Goal: Task Accomplishment & Management: Complete application form

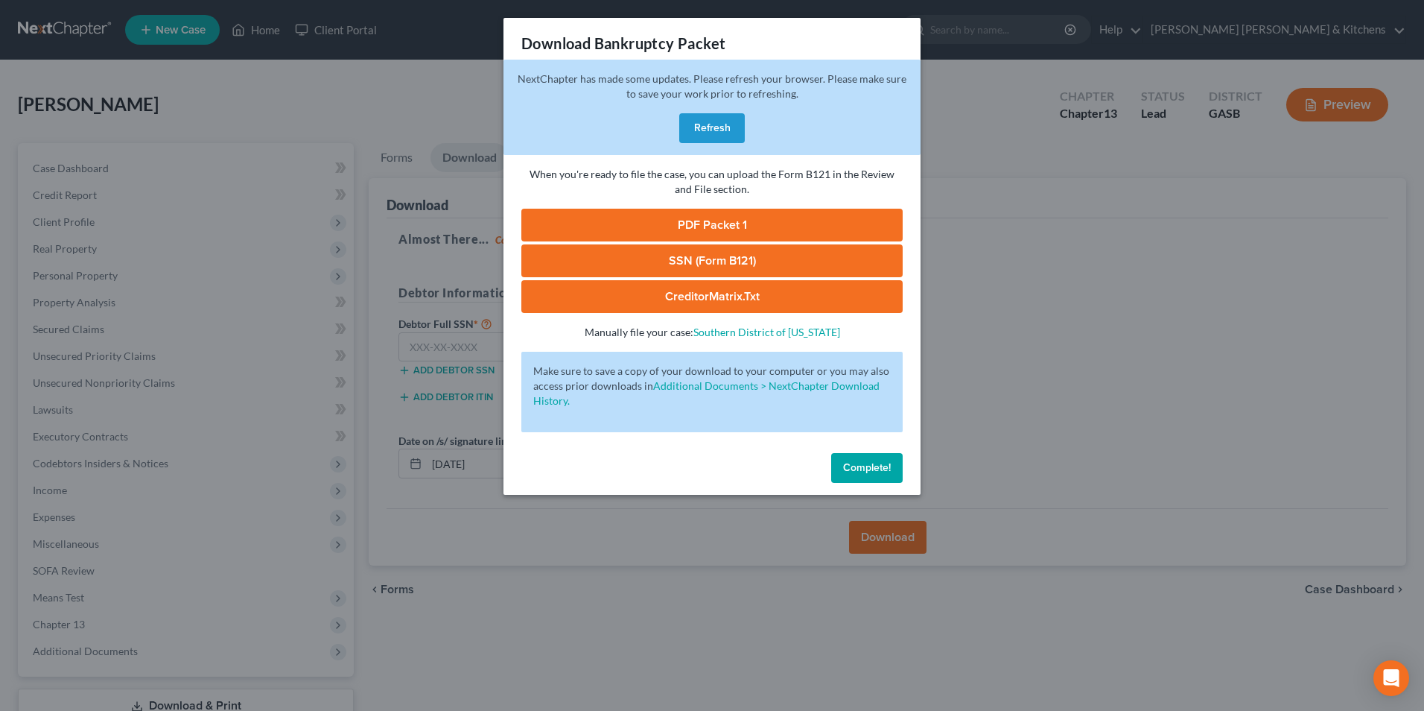
scroll to position [108, 0]
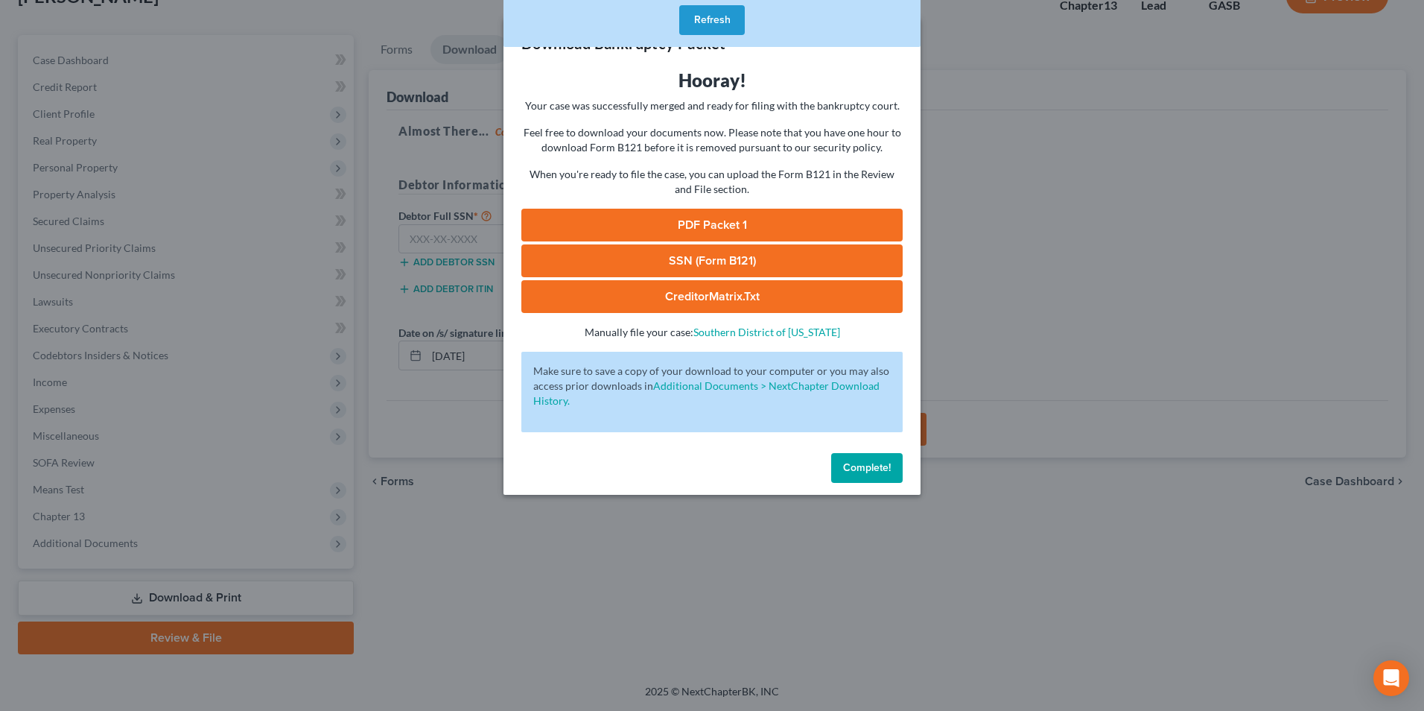
drag, startPoint x: 700, startPoint y: 25, endPoint x: 661, endPoint y: 104, distance: 88.0
click at [700, 25] on button "Refresh" at bounding box center [712, 20] width 66 height 30
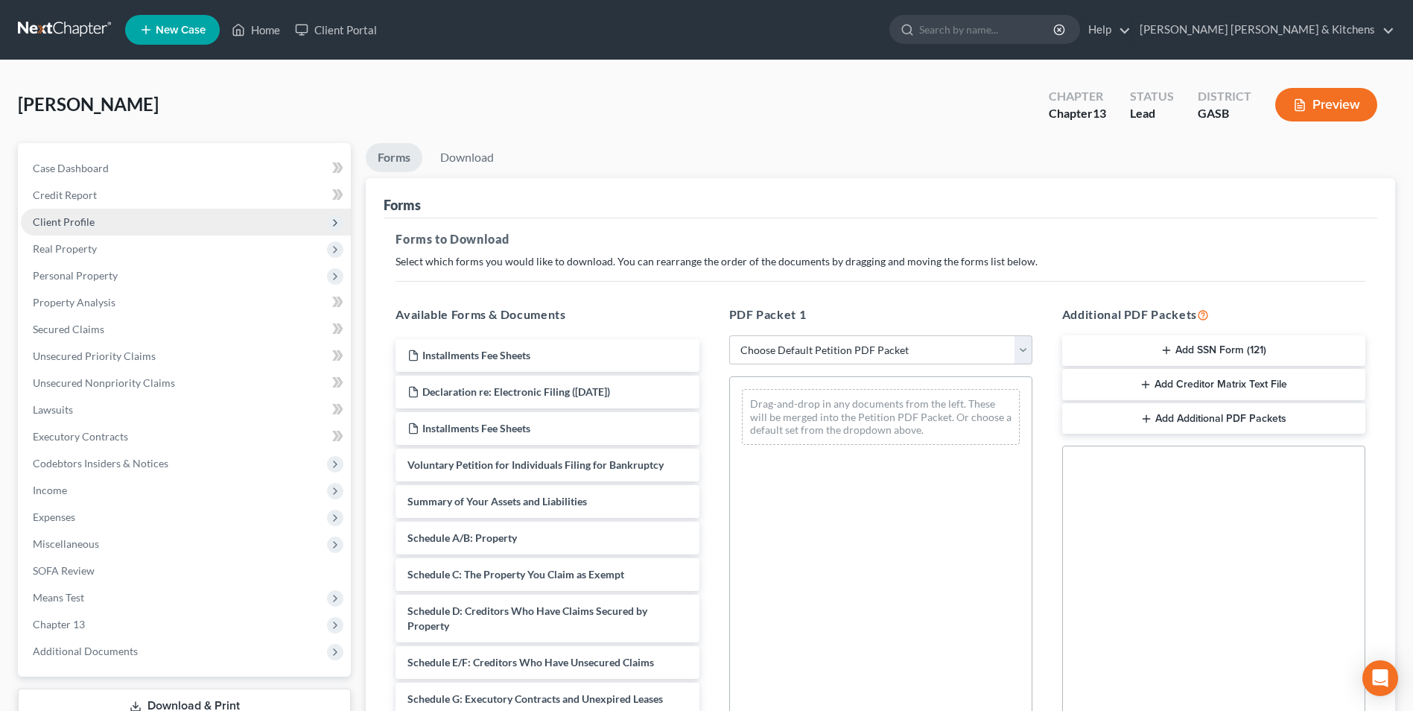
click at [64, 217] on span "Client Profile" at bounding box center [64, 221] width 62 height 13
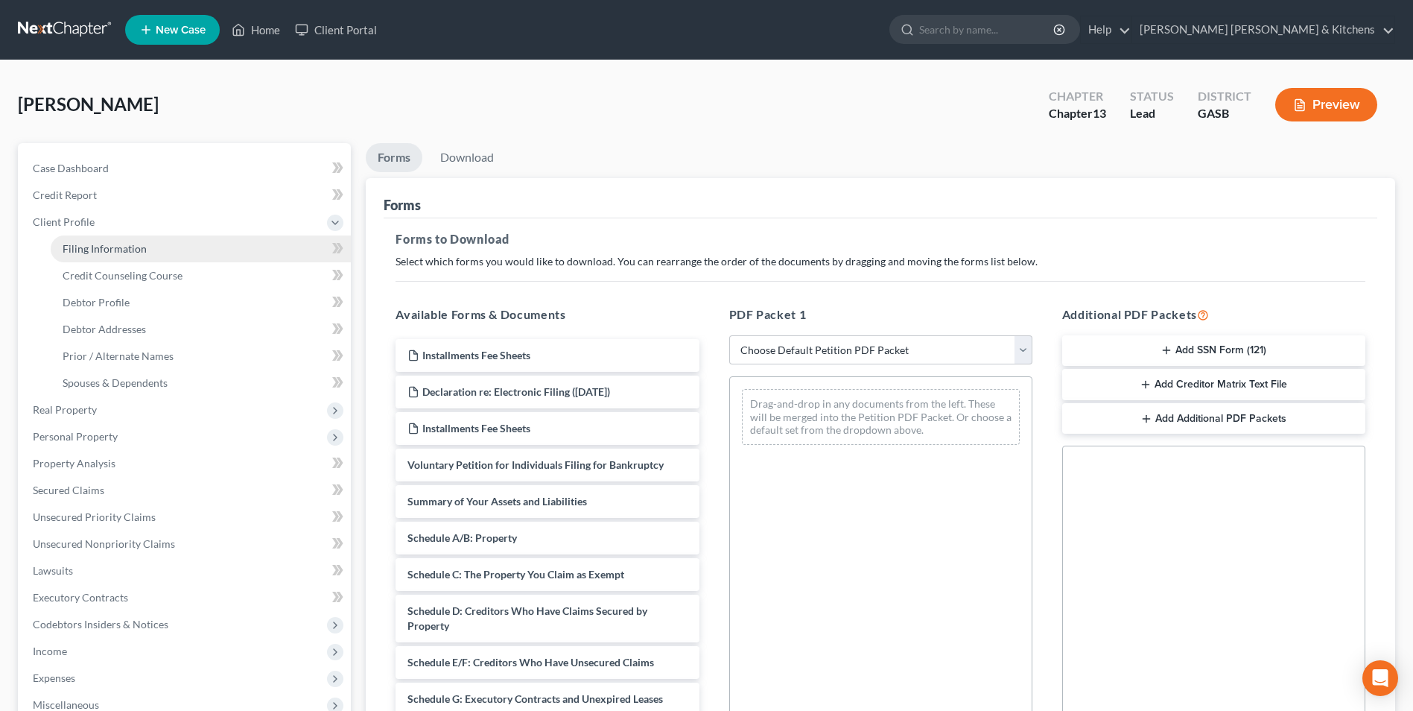
click at [88, 250] on span "Filing Information" at bounding box center [105, 248] width 84 height 13
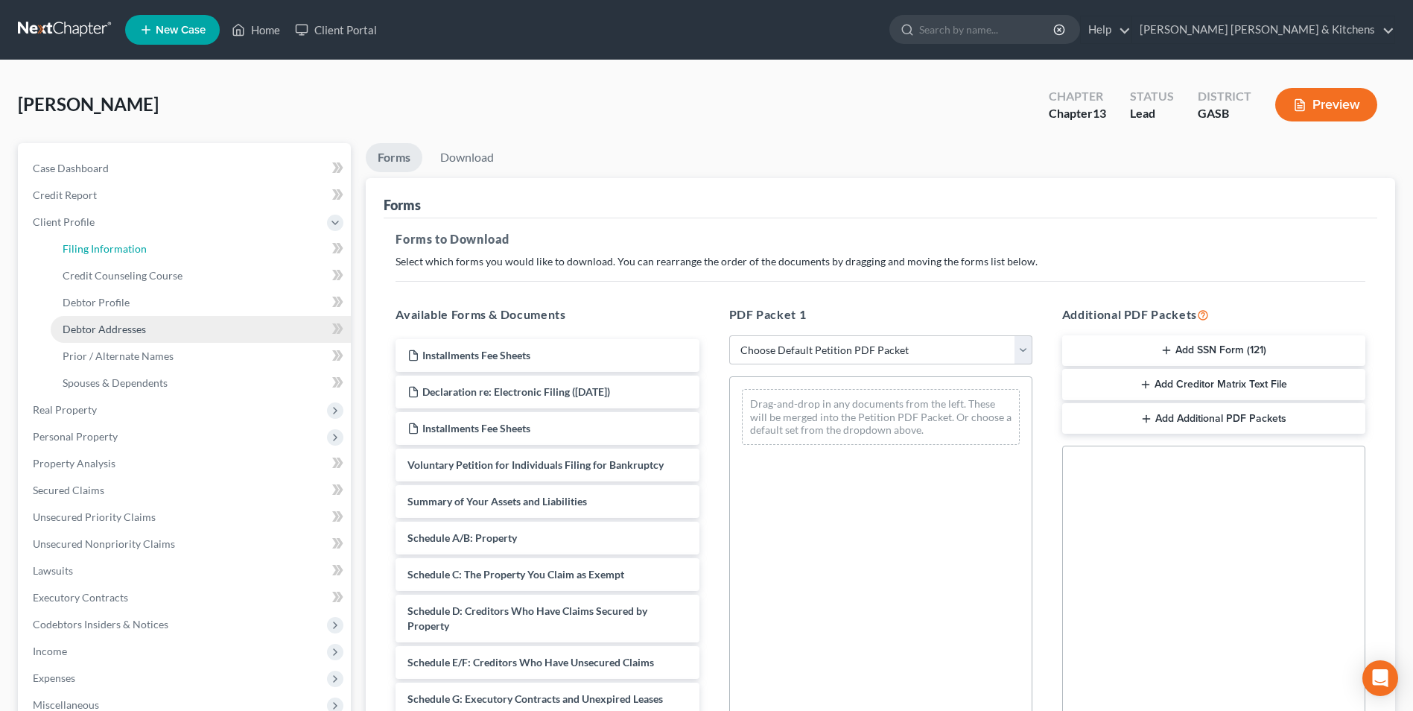
select select "1"
select select "0"
select select "3"
select select "10"
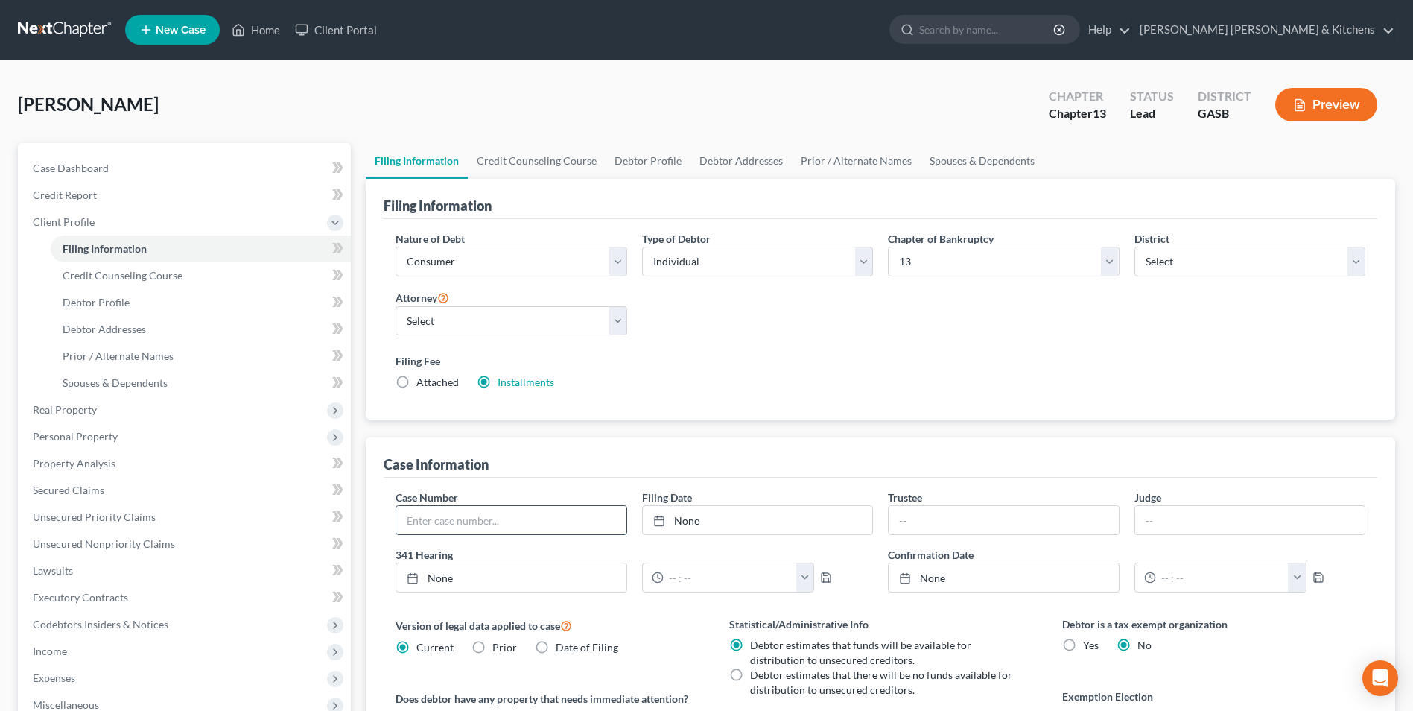
click at [484, 522] on input "text" at bounding box center [510, 520] width 229 height 28
type input "25-40808"
click at [691, 528] on link "9/11/2025" at bounding box center [757, 520] width 229 height 28
click at [269, 32] on link "Home" at bounding box center [255, 29] width 63 height 27
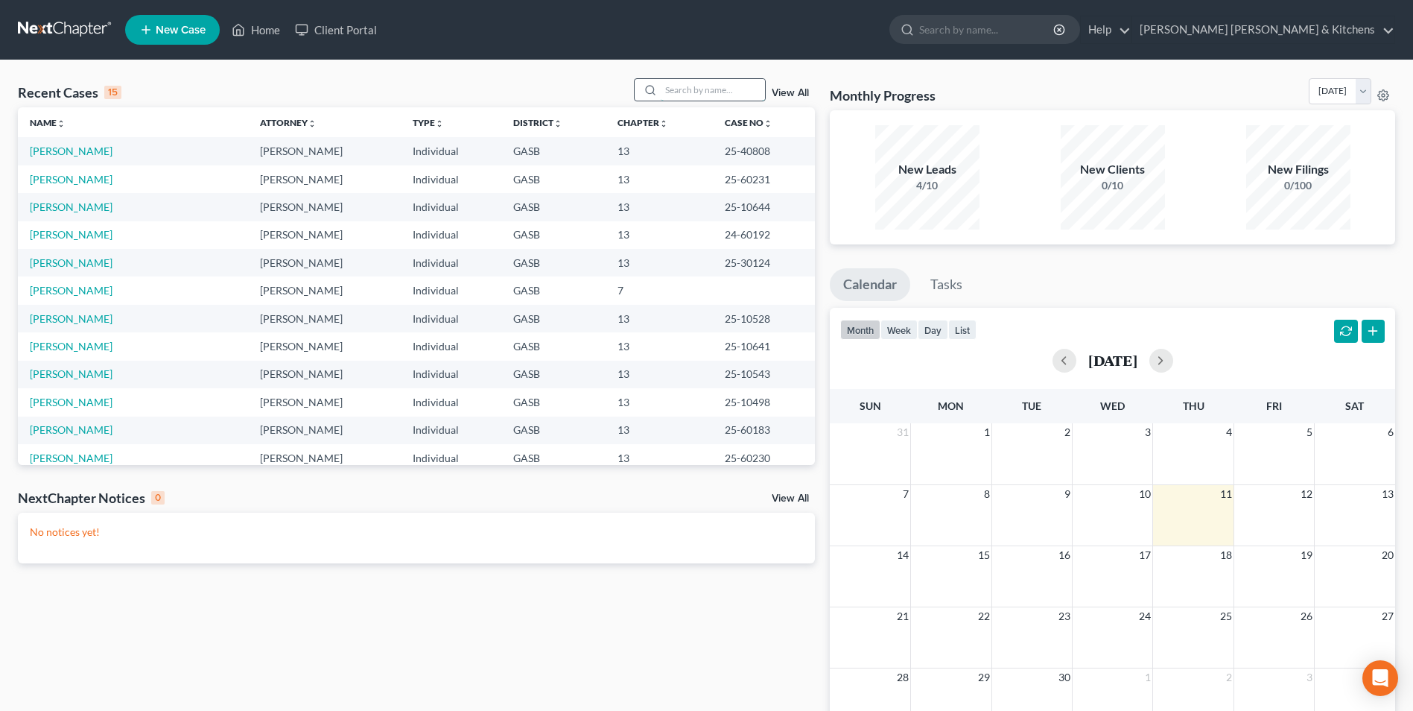
click at [676, 82] on input "search" at bounding box center [713, 90] width 104 height 22
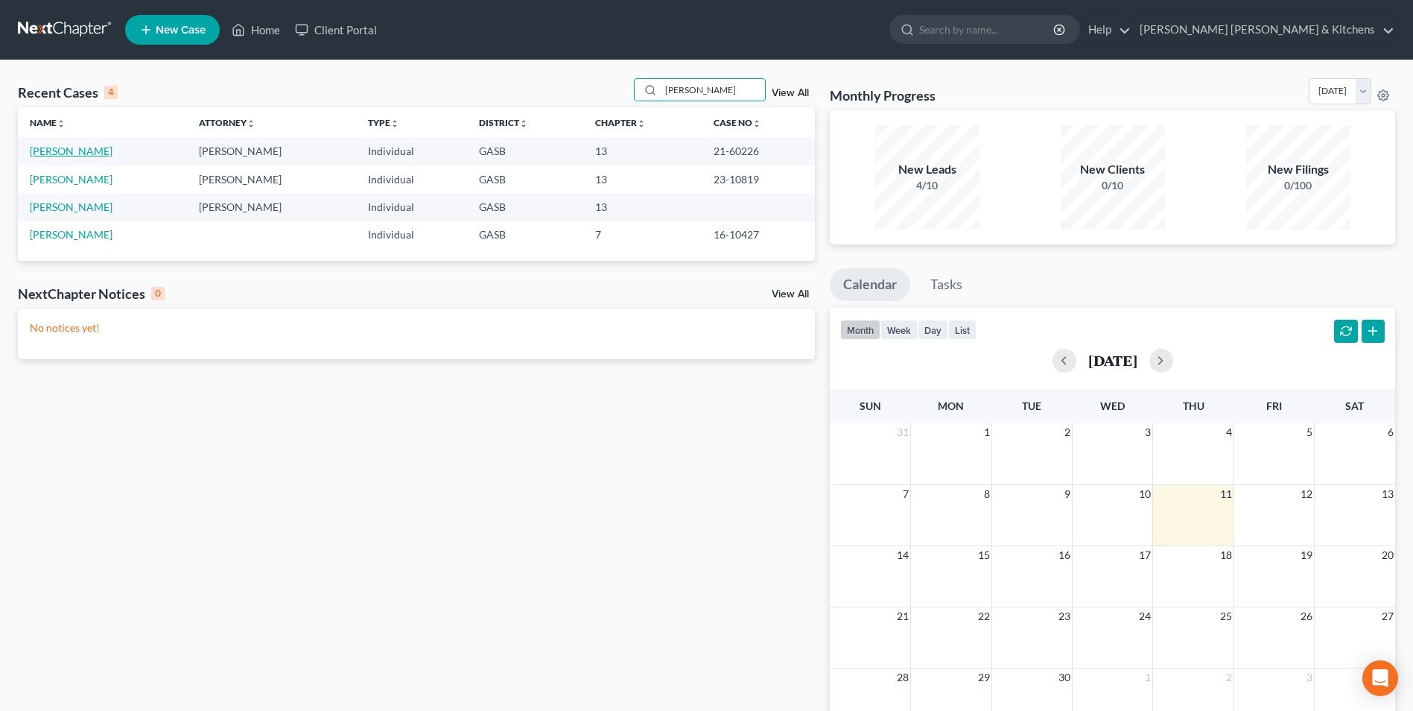
type input "cathy"
click at [76, 150] on link "Campbell, Cathy" at bounding box center [71, 151] width 83 height 13
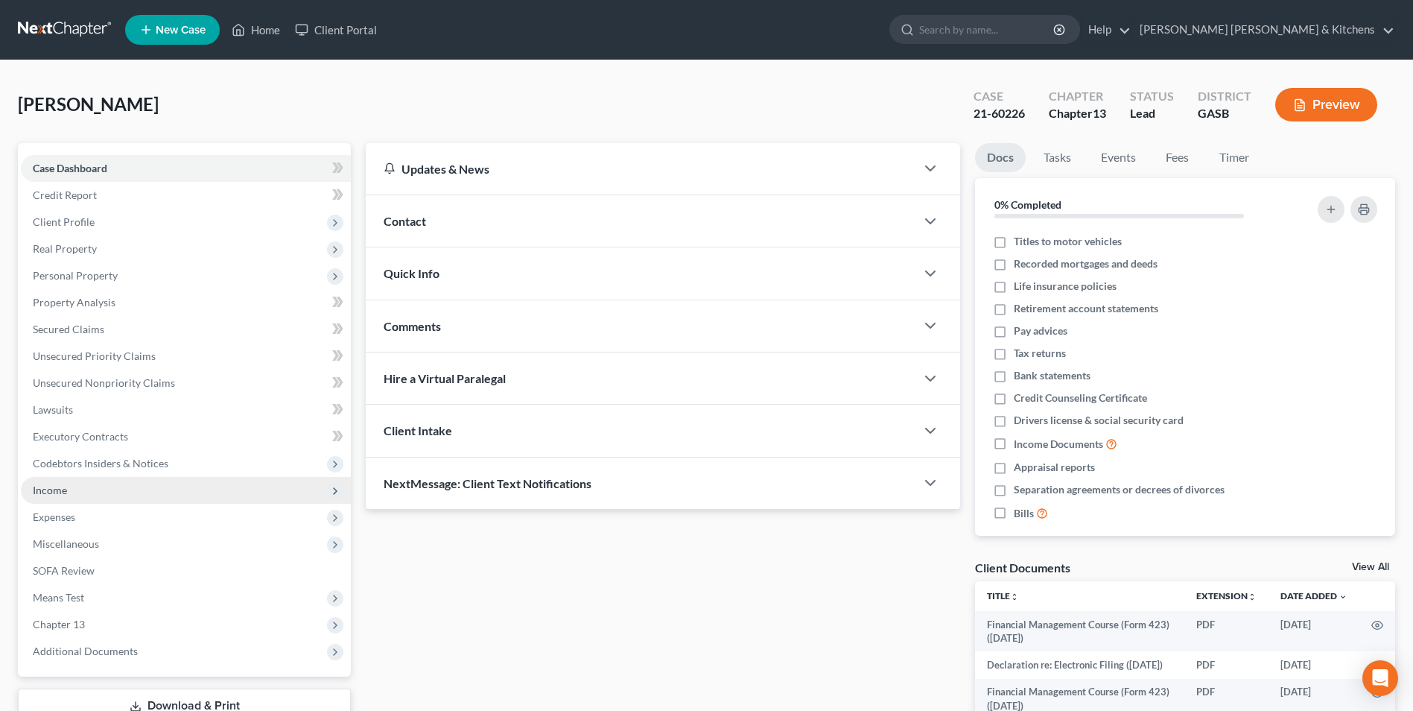
click at [51, 490] on span "Income" at bounding box center [50, 490] width 34 height 13
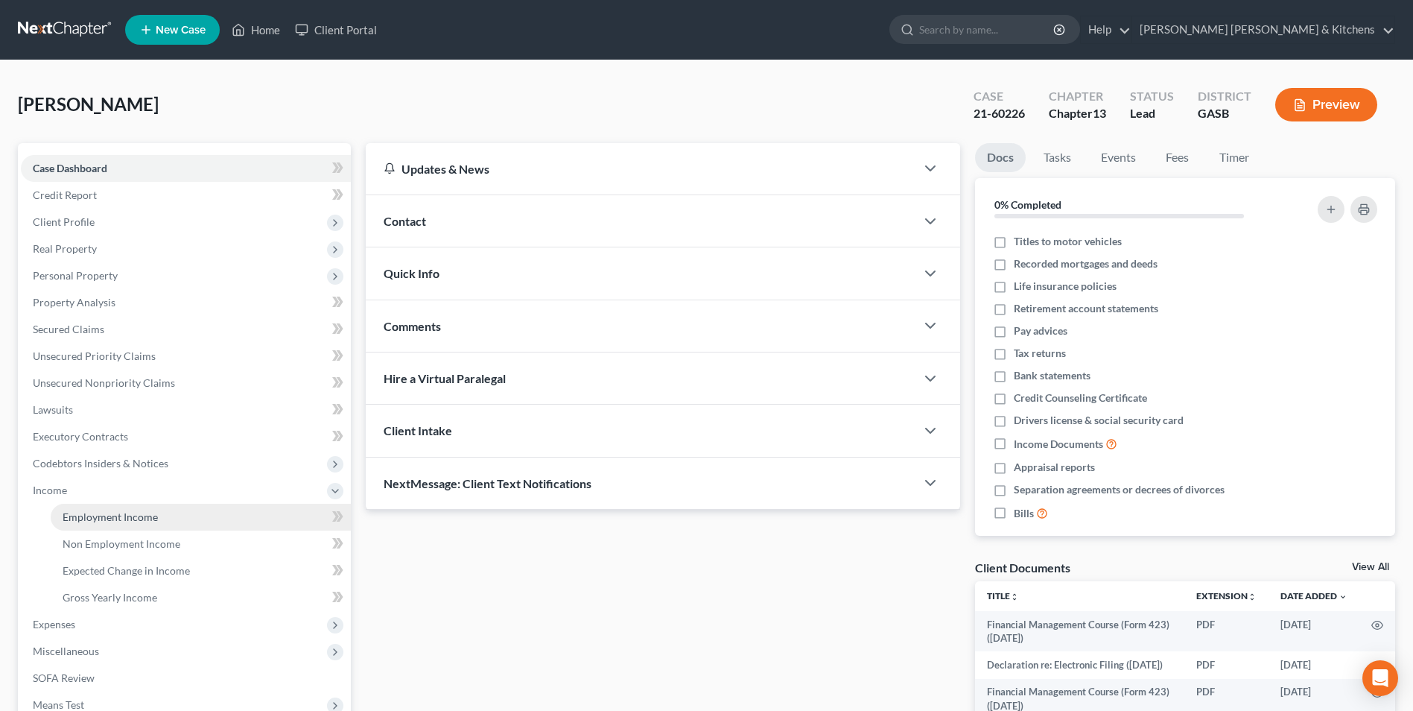
click at [77, 517] on span "Employment Income" at bounding box center [110, 516] width 95 height 13
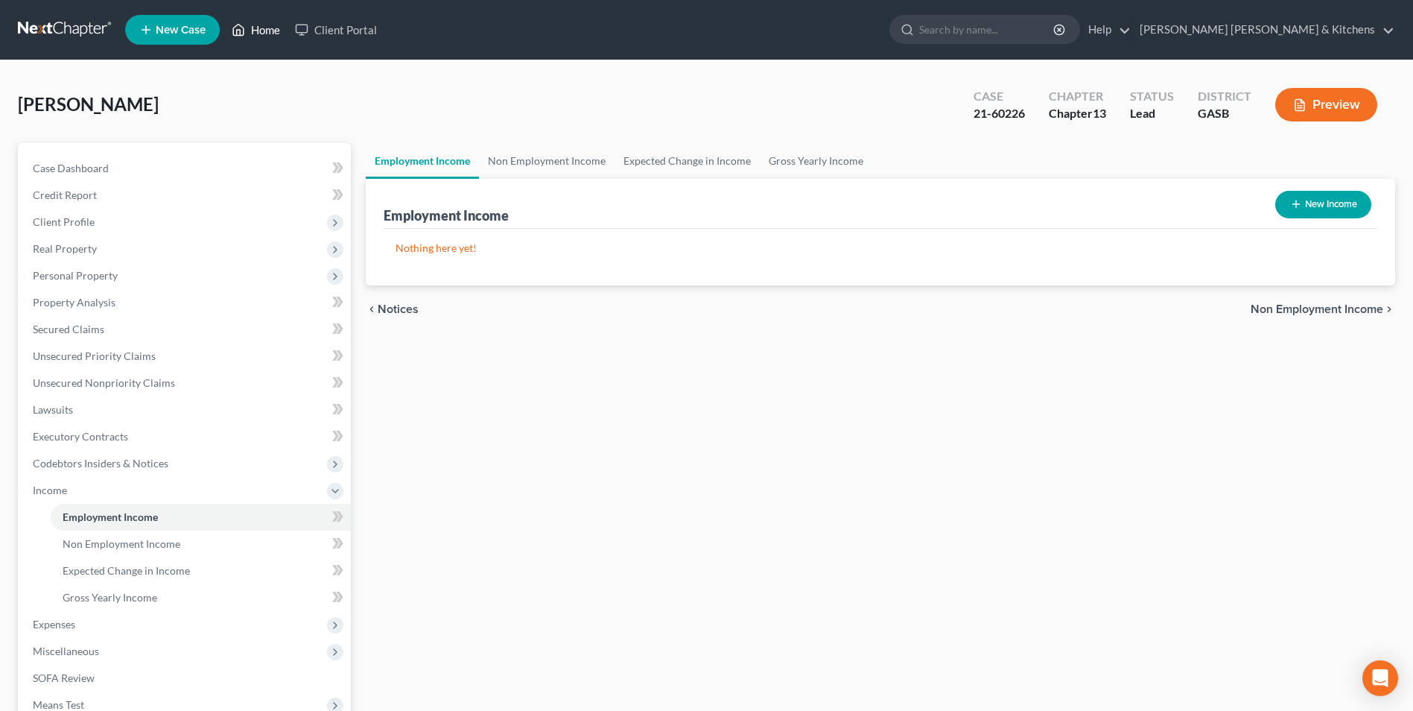
click at [264, 26] on link "Home" at bounding box center [255, 29] width 63 height 27
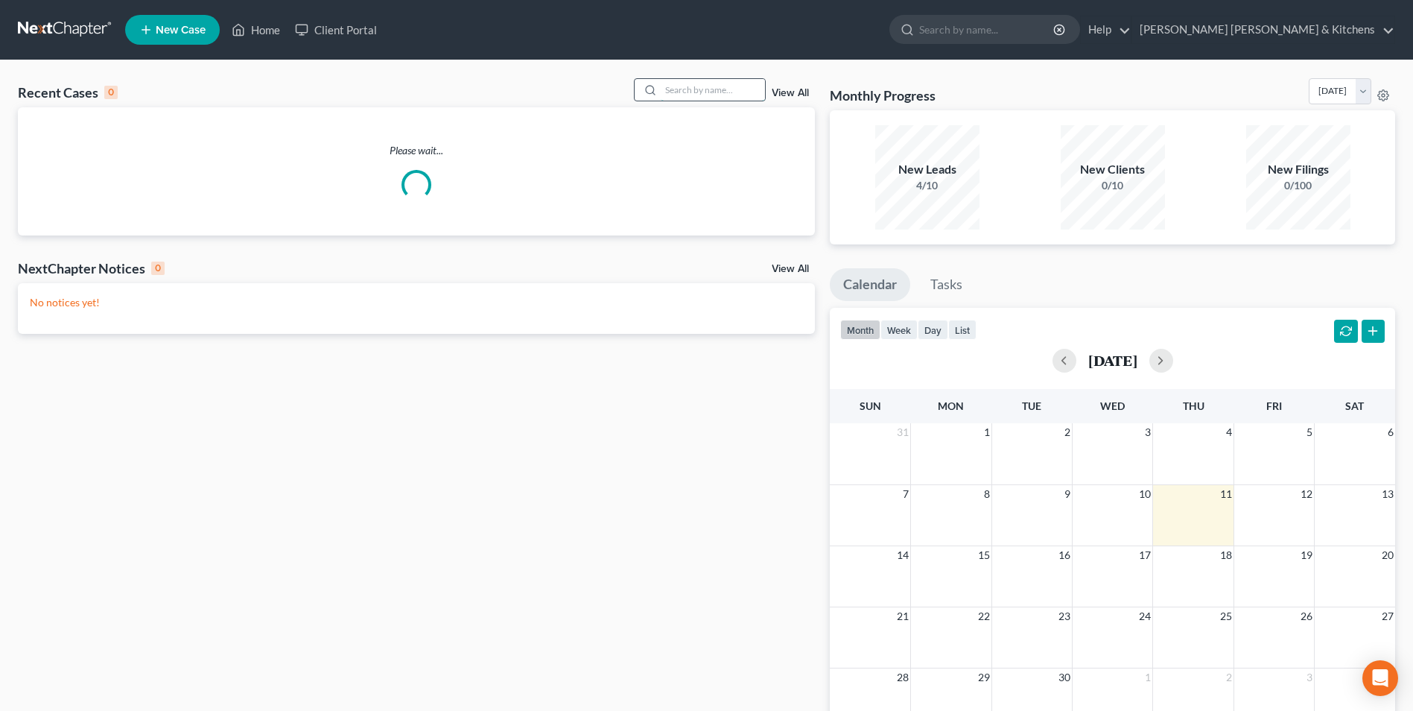
click at [706, 101] on input "search" at bounding box center [713, 90] width 104 height 22
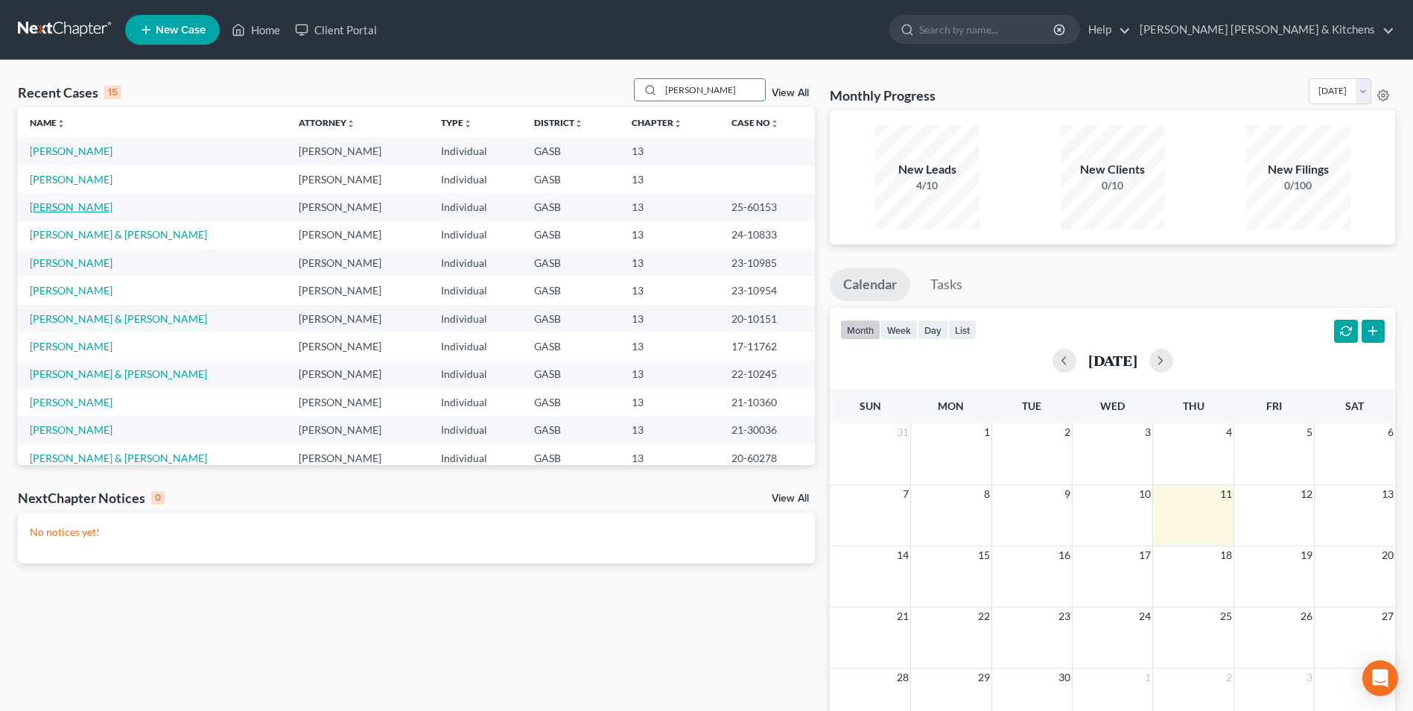
type input "wanda"
click at [71, 204] on link "Martin, Wanda" at bounding box center [71, 206] width 83 height 13
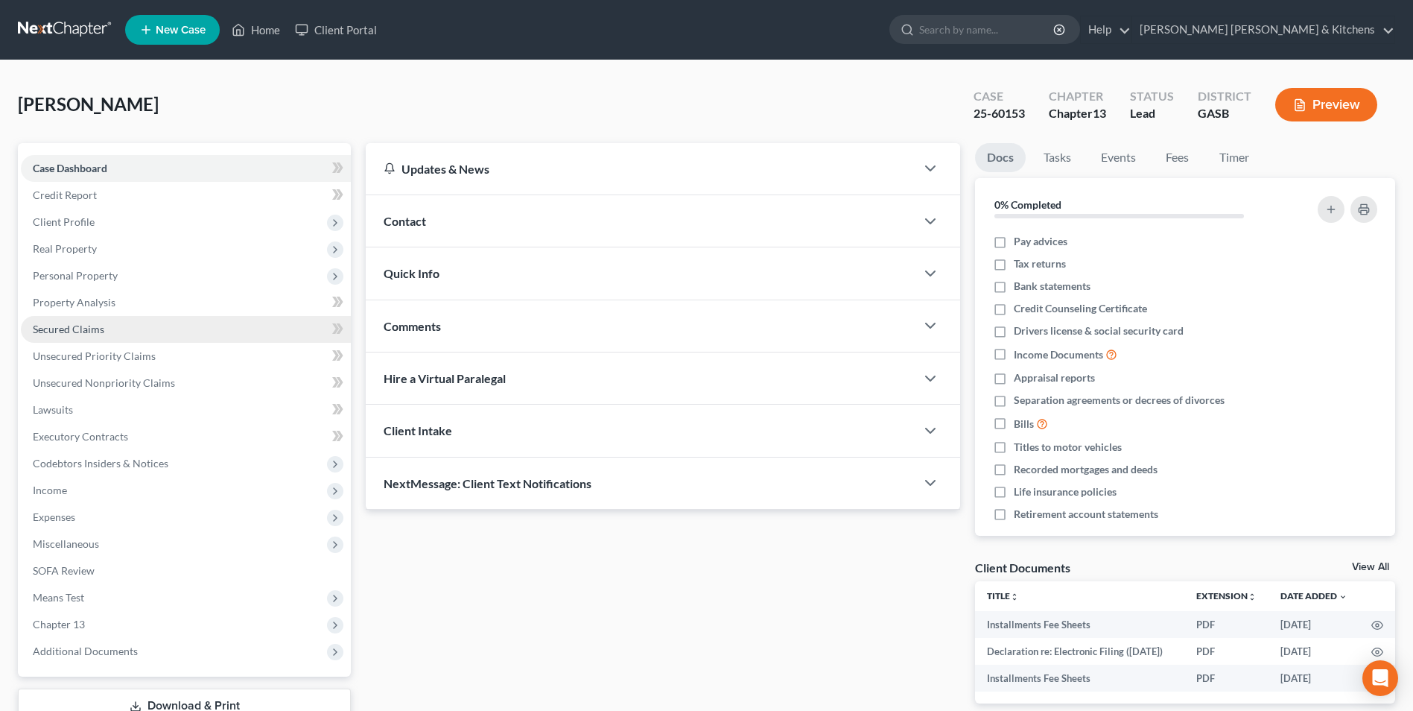
click at [43, 333] on span "Secured Claims" at bounding box center [69, 329] width 72 height 13
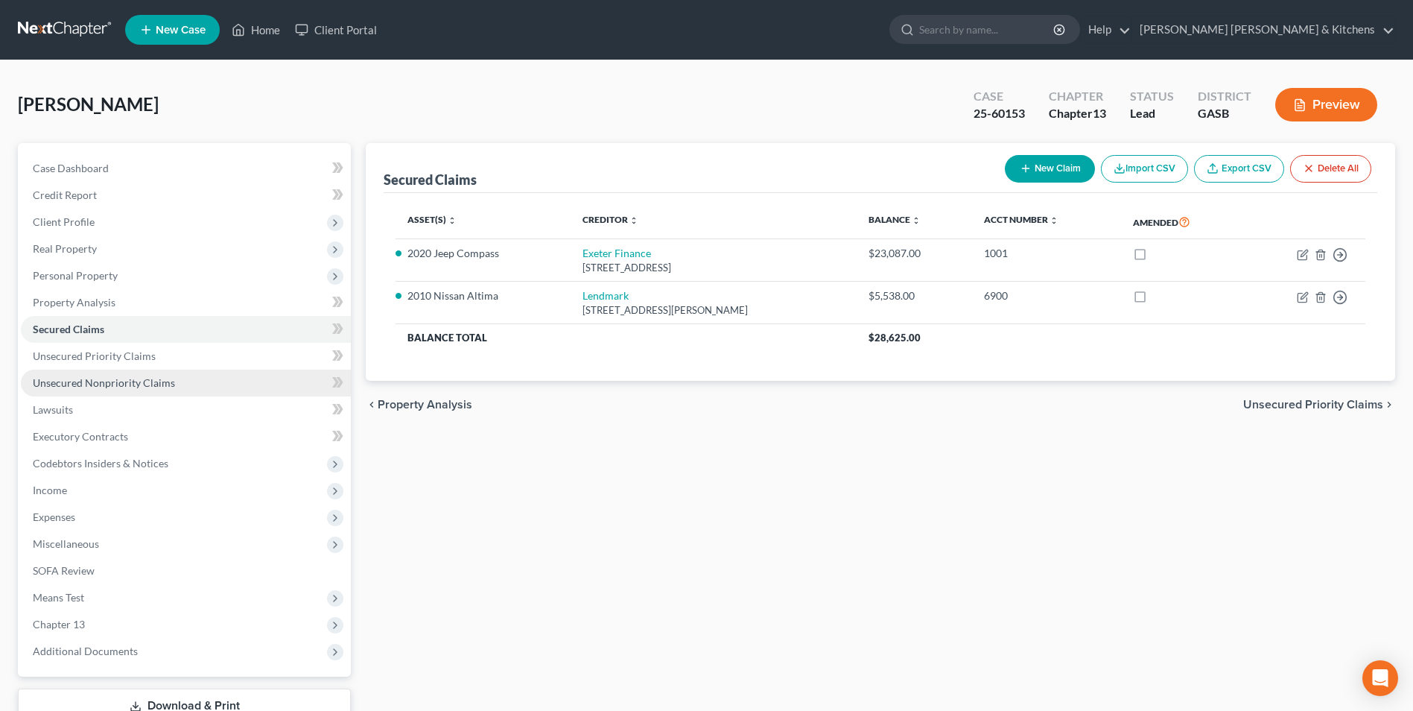
click at [51, 384] on span "Unsecured Nonpriority Claims" at bounding box center [104, 382] width 142 height 13
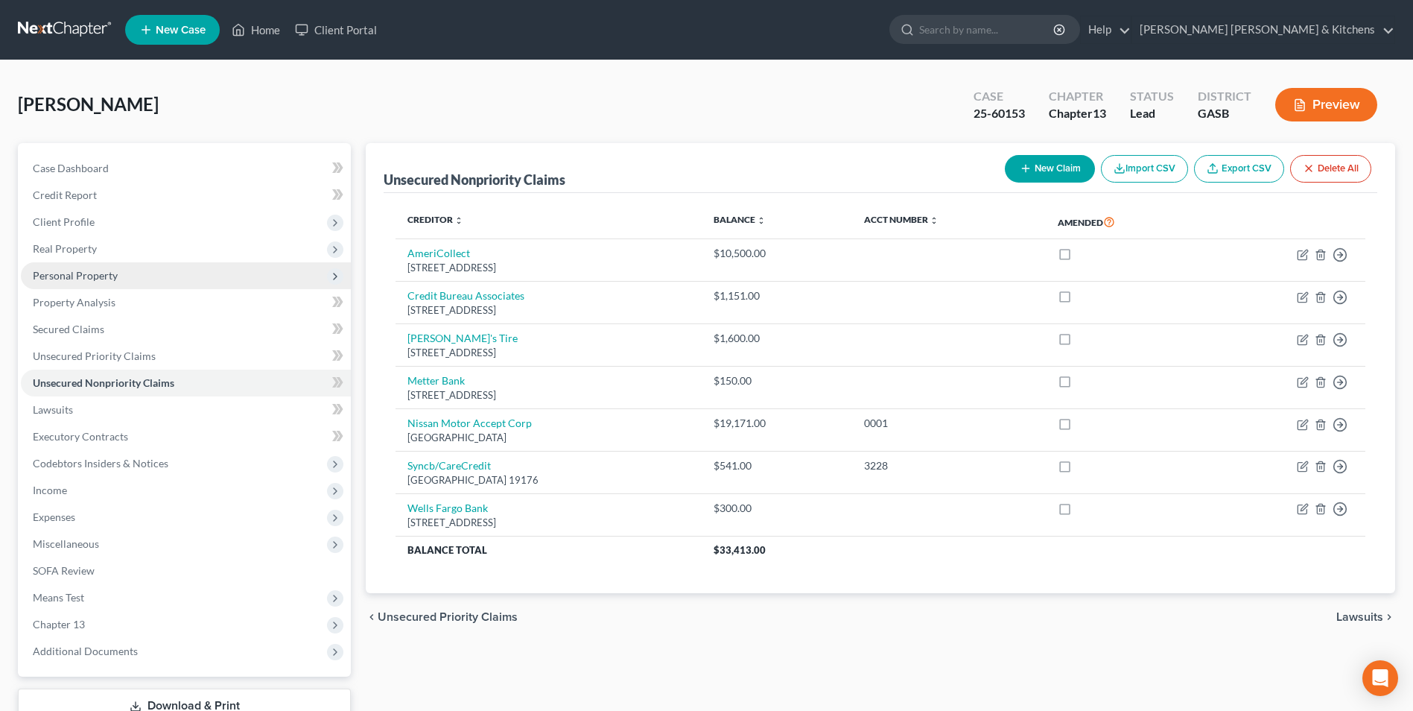
click at [63, 269] on span "Personal Property" at bounding box center [75, 275] width 85 height 13
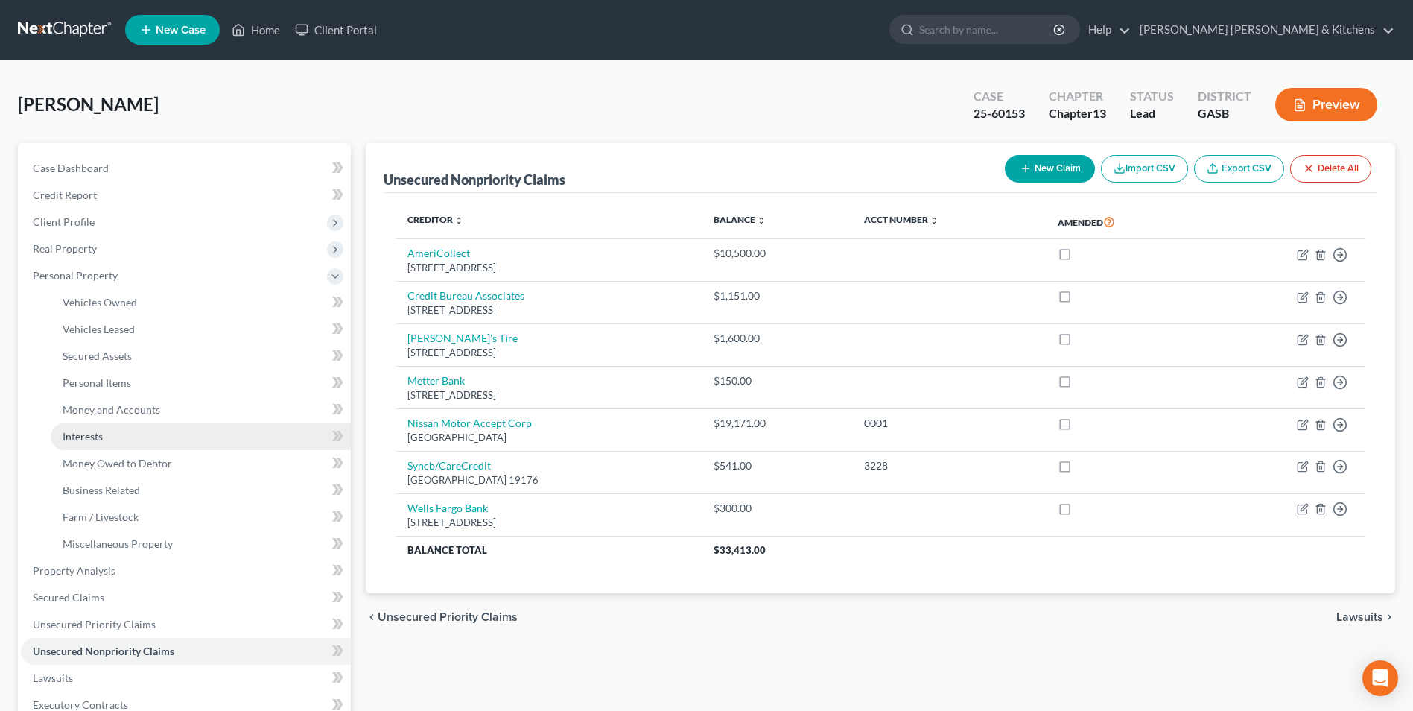
click at [98, 437] on span "Interests" at bounding box center [83, 436] width 40 height 13
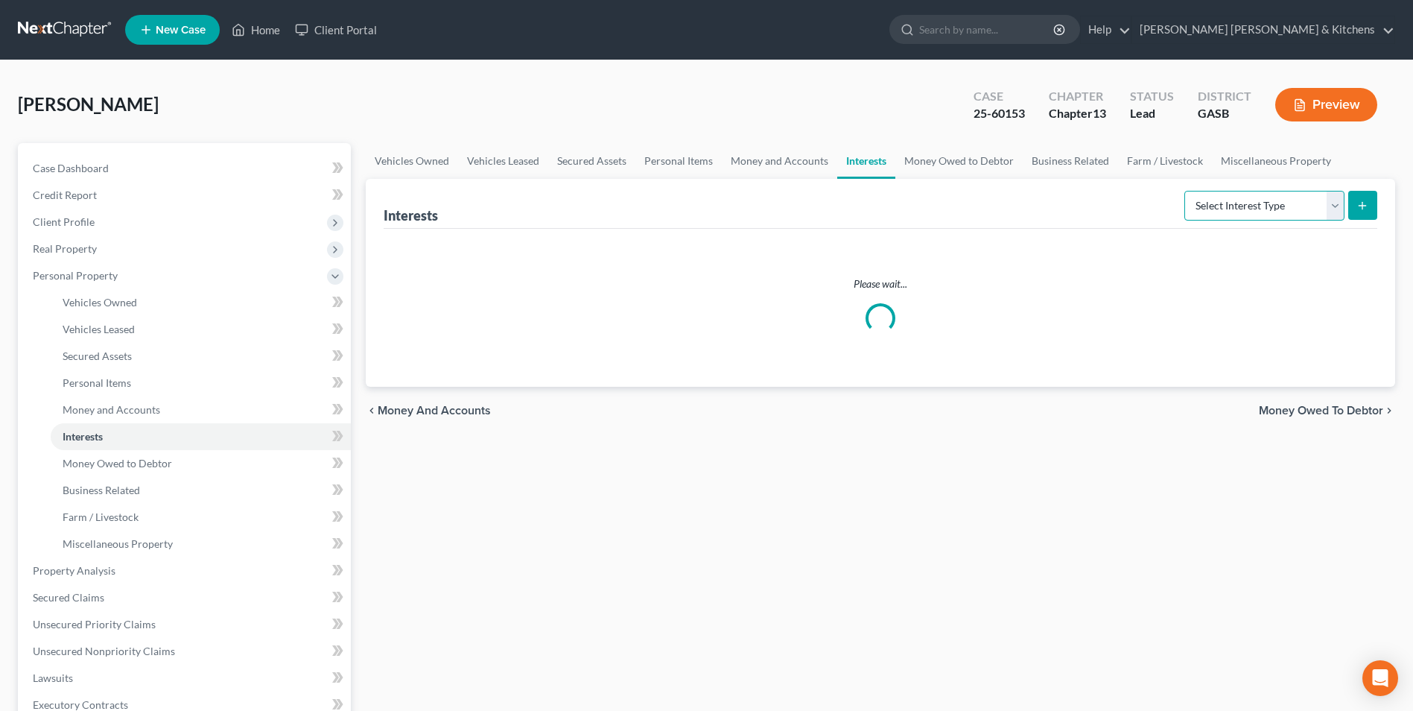
click at [1229, 211] on select "Select Interest Type 401K Annuity Bond Education IRA Government Bond Government…" at bounding box center [1265, 206] width 160 height 30
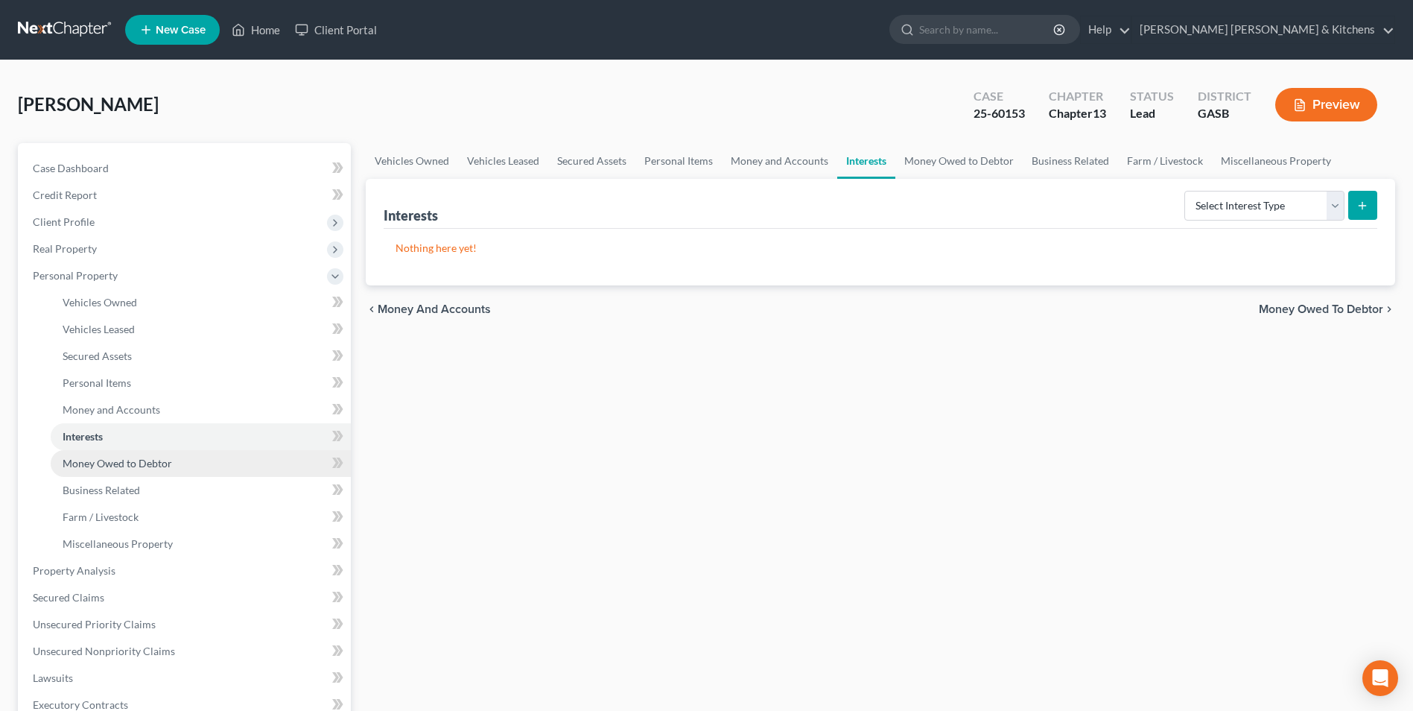
drag, startPoint x: 85, startPoint y: 472, endPoint x: 98, endPoint y: 466, distance: 13.7
click at [85, 472] on link "Money Owed to Debtor" at bounding box center [201, 463] width 300 height 27
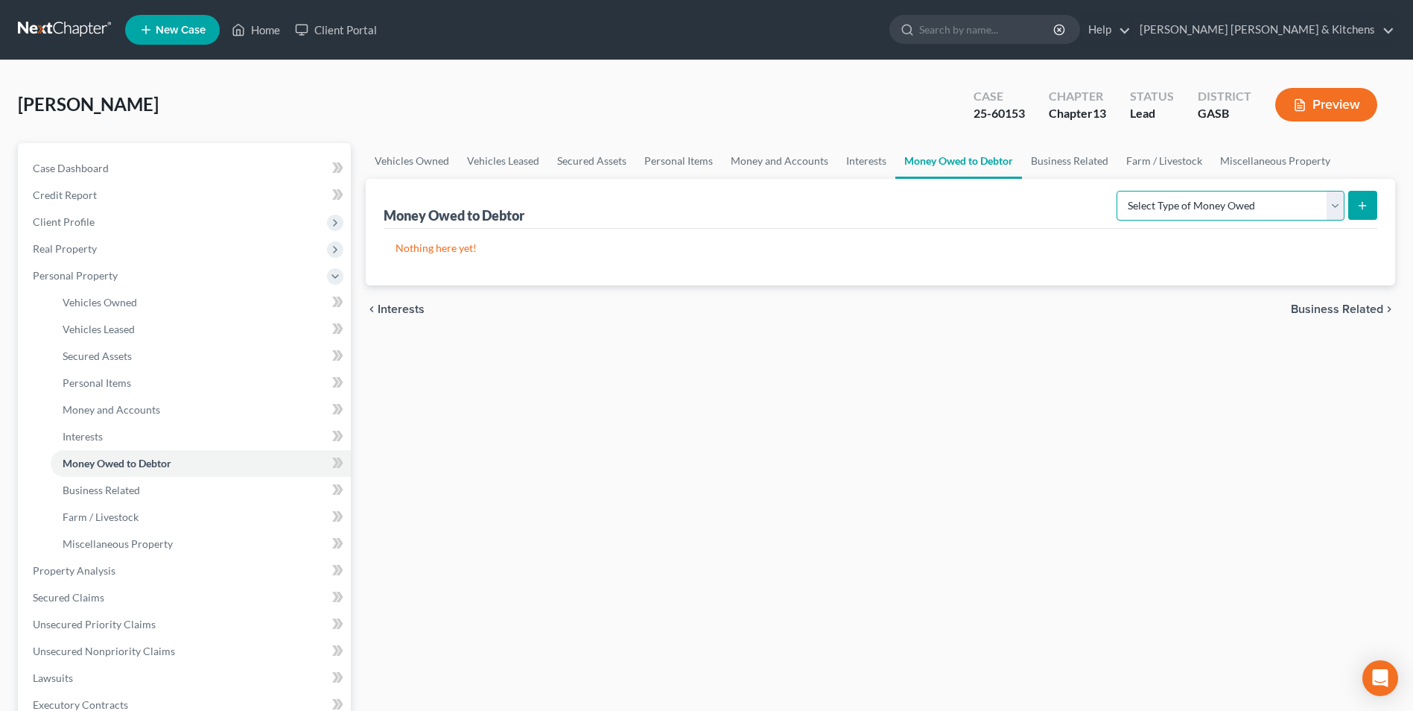
click at [1209, 207] on select "Select Type of Money Owed Accounts Receivable Alimony Child Support Claims Agai…" at bounding box center [1231, 206] width 228 height 30
select select "other_contingent_and_unliquidated_claims"
click at [1119, 191] on select "Select Type of Money Owed Accounts Receivable Alimony Child Support Claims Agai…" at bounding box center [1231, 206] width 228 height 30
click at [1363, 212] on button "submit" at bounding box center [1362, 205] width 29 height 29
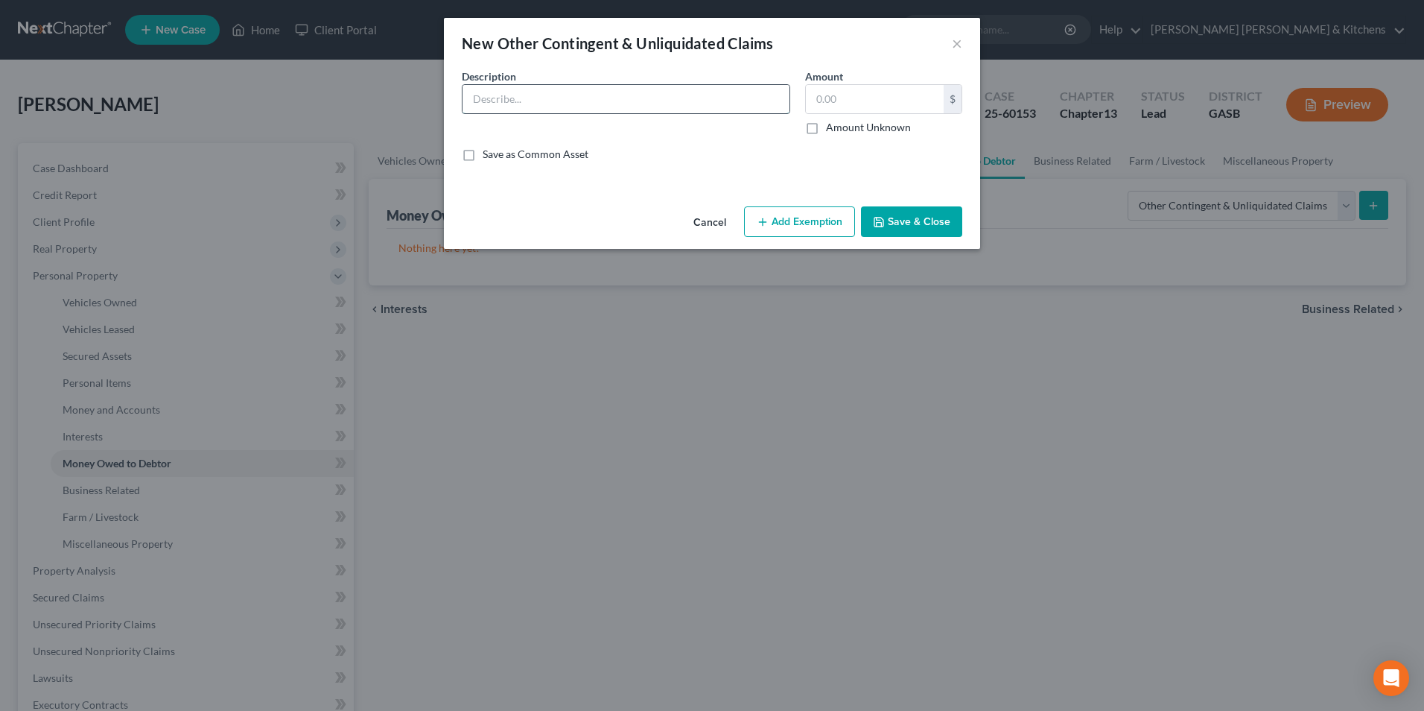
click at [510, 92] on input "text" at bounding box center [626, 99] width 327 height 28
type input "potential cause of action for Violation of TILA & MVSFA against Exeter Finance …"
click at [826, 132] on label "Amount Unknown" at bounding box center [868, 127] width 85 height 15
click at [832, 130] on input "Amount Unknown" at bounding box center [837, 125] width 10 height 10
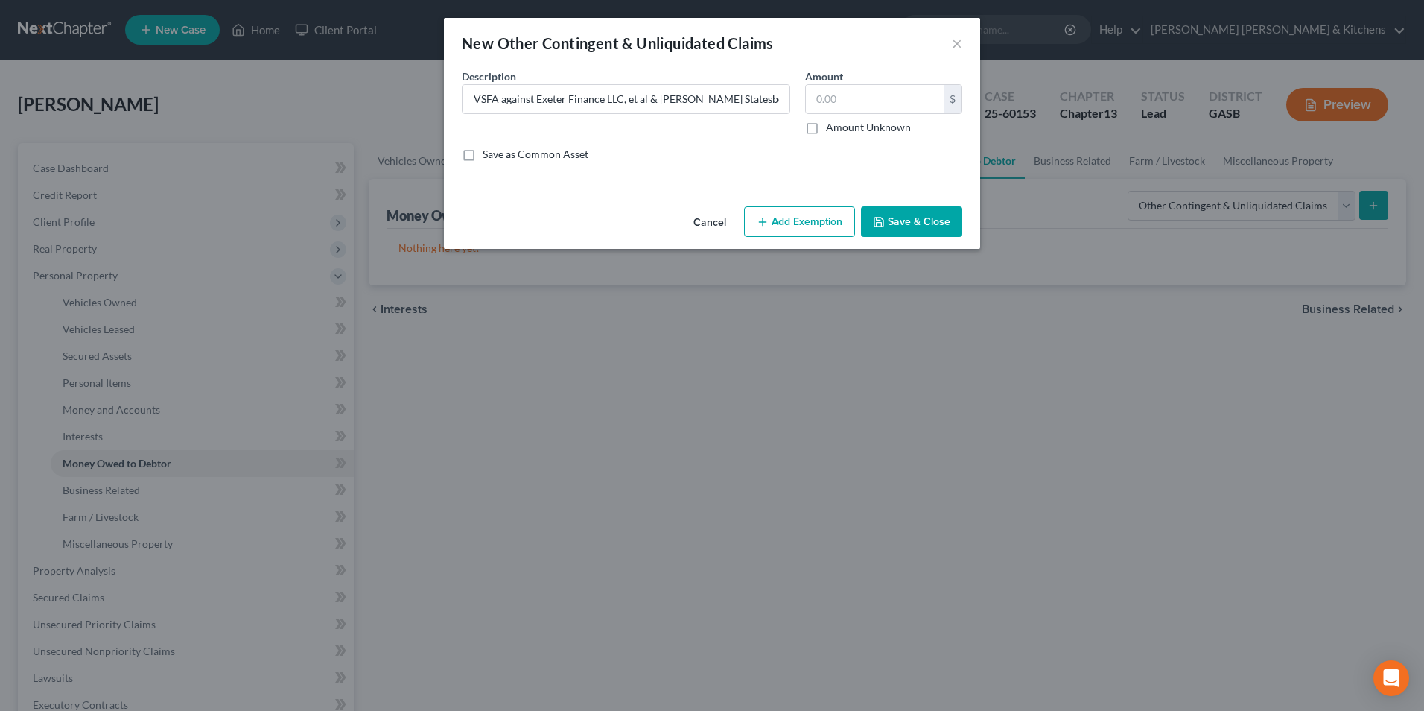
checkbox input "true"
type input "0.00"
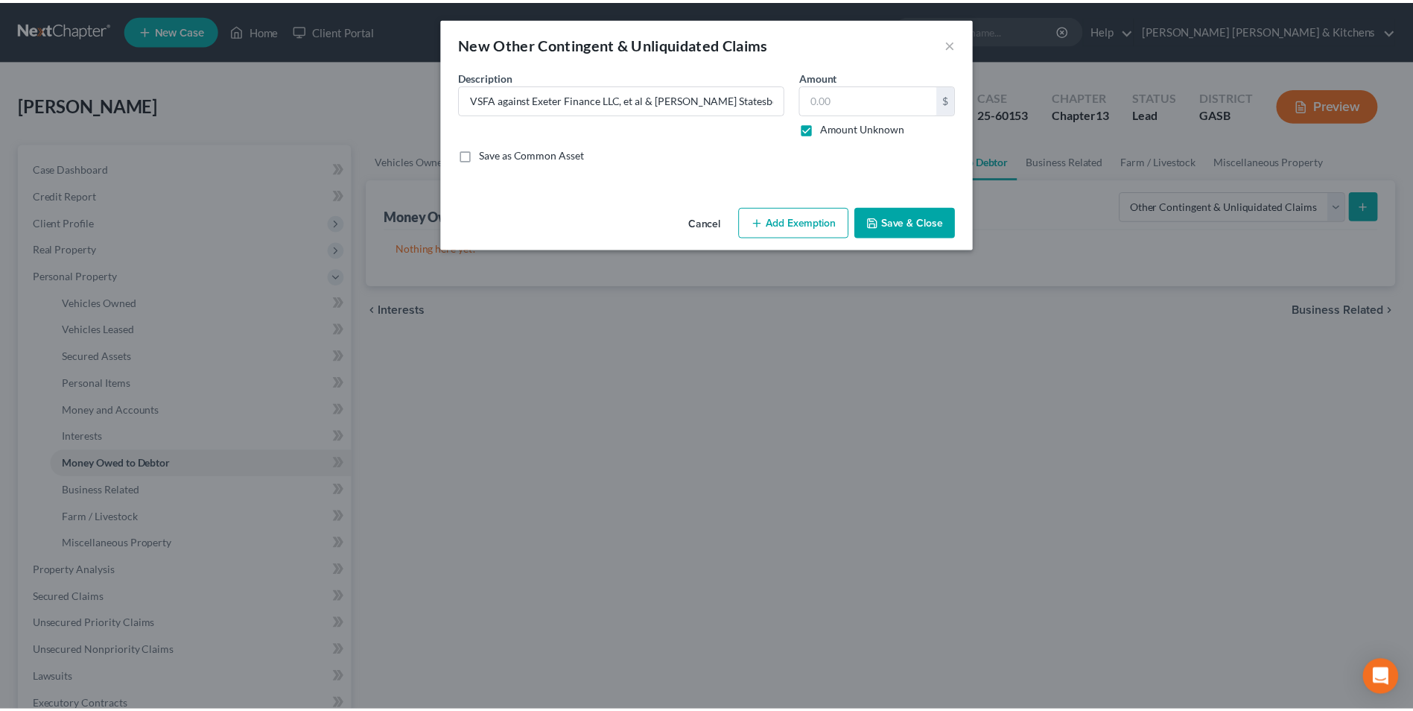
scroll to position [0, 0]
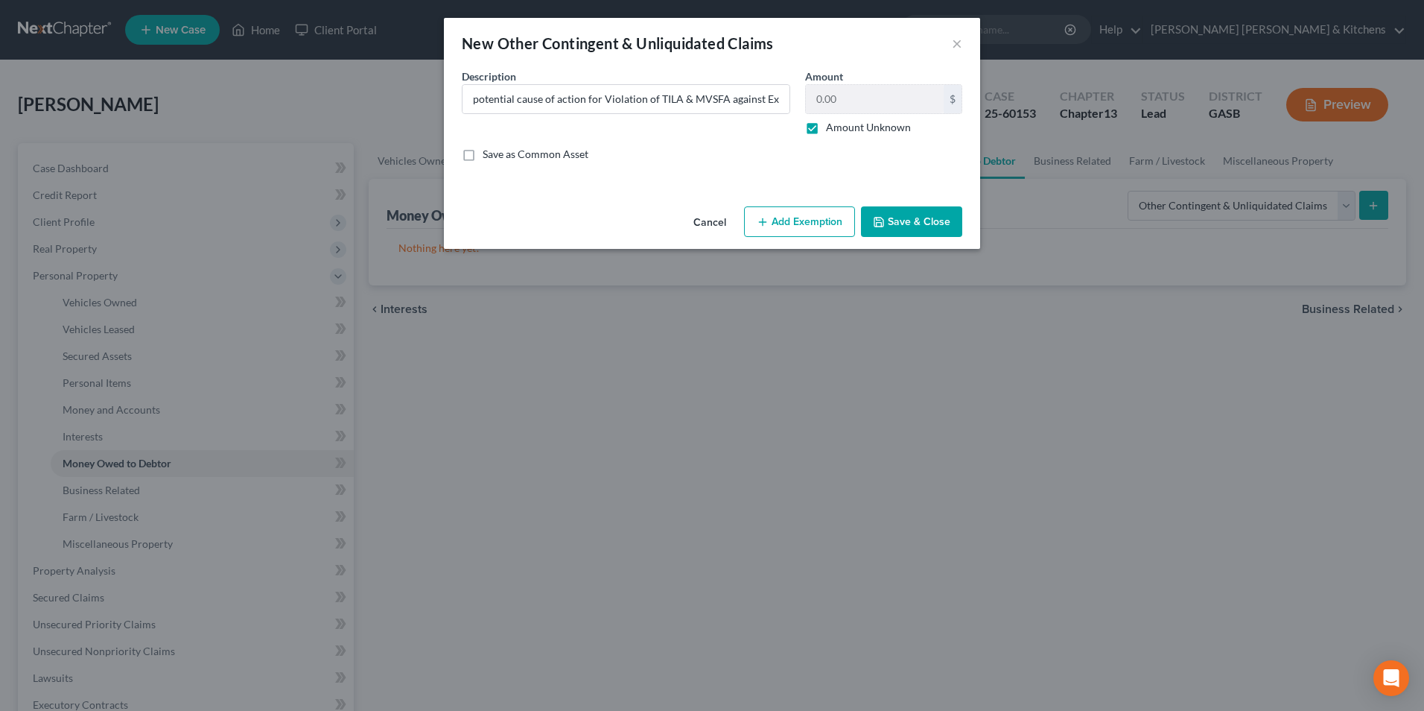
click at [279, 92] on div "New Other Contingent & Unliquidated Claims × An exemption set must first be sel…" at bounding box center [712, 355] width 1424 height 711
click at [914, 227] on button "Save & Close" at bounding box center [911, 221] width 101 height 31
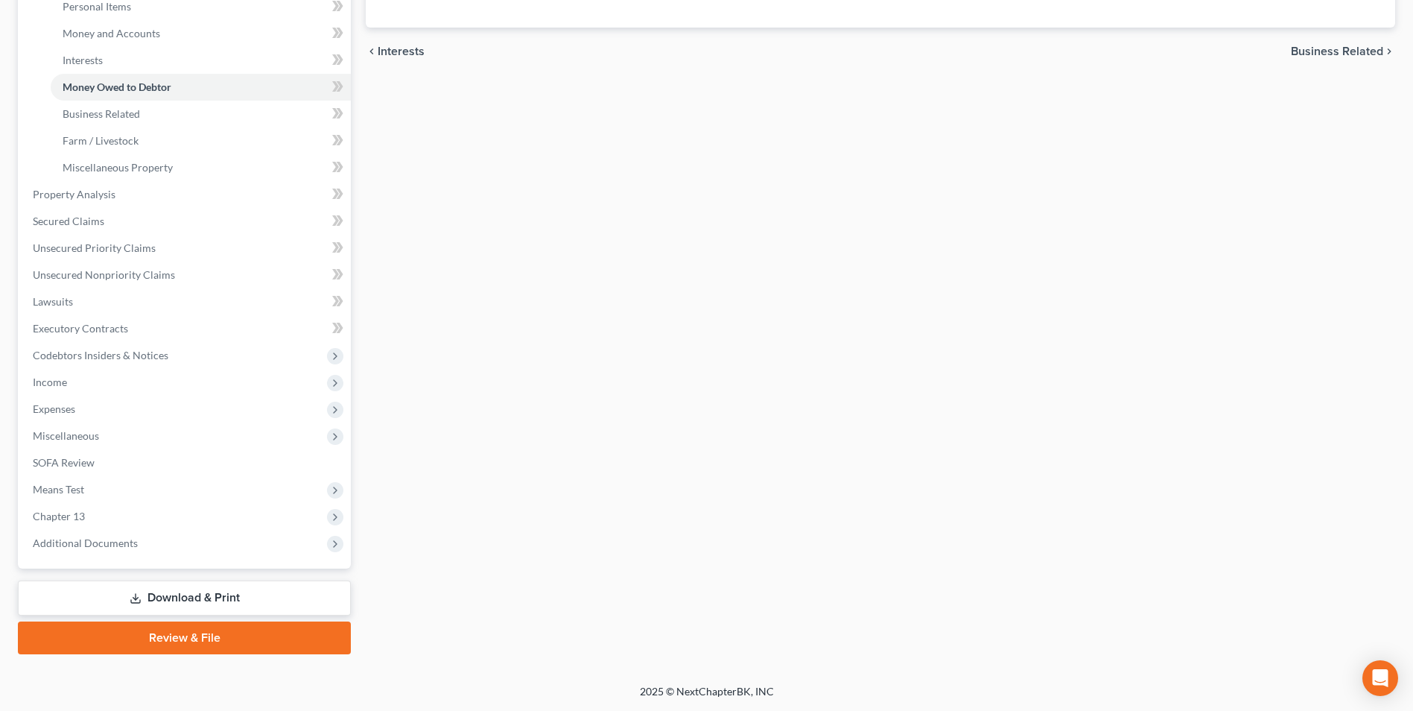
click at [183, 594] on link "Download & Print" at bounding box center [184, 597] width 333 height 35
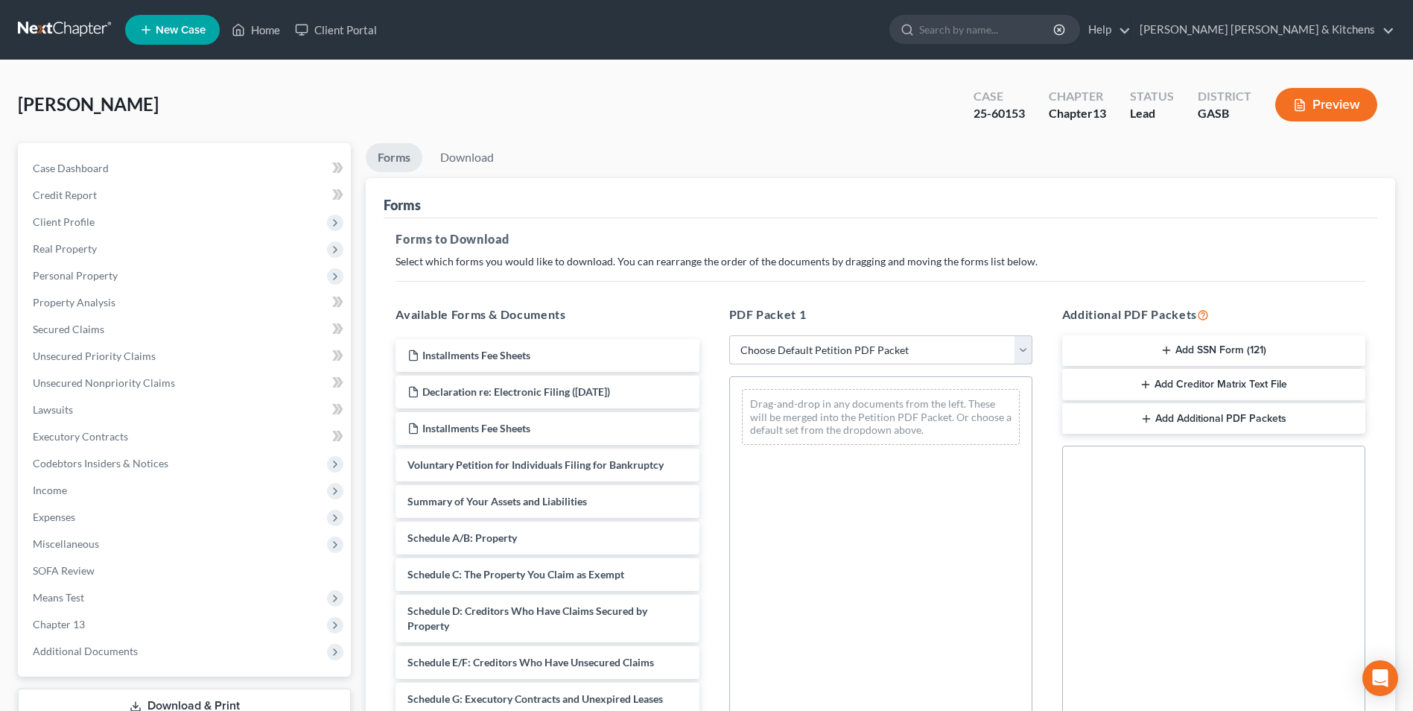
click at [809, 350] on select "Choose Default Petition PDF Packet Complete Bankruptcy Petition (all forms and …" at bounding box center [880, 350] width 303 height 30
select select "2"
click at [729, 335] on select "Choose Default Petition PDF Packet Complete Bankruptcy Petition (all forms and …" at bounding box center [880, 350] width 303 height 30
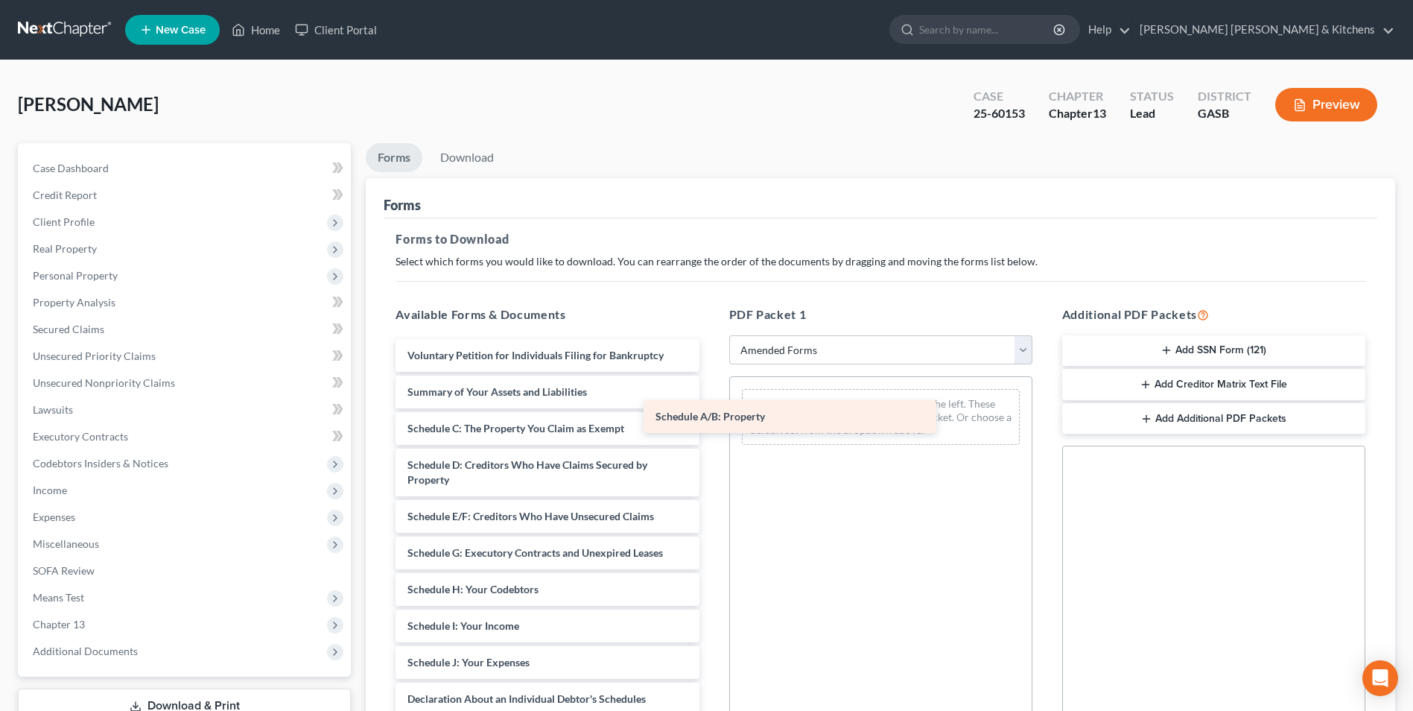
drag, startPoint x: 475, startPoint y: 432, endPoint x: 776, endPoint y: 413, distance: 300.9
click at [711, 413] on div "Schedule A/B: Property Voluntary Petition for Individuals Filing for Bankruptcy…" at bounding box center [547, 651] width 327 height 625
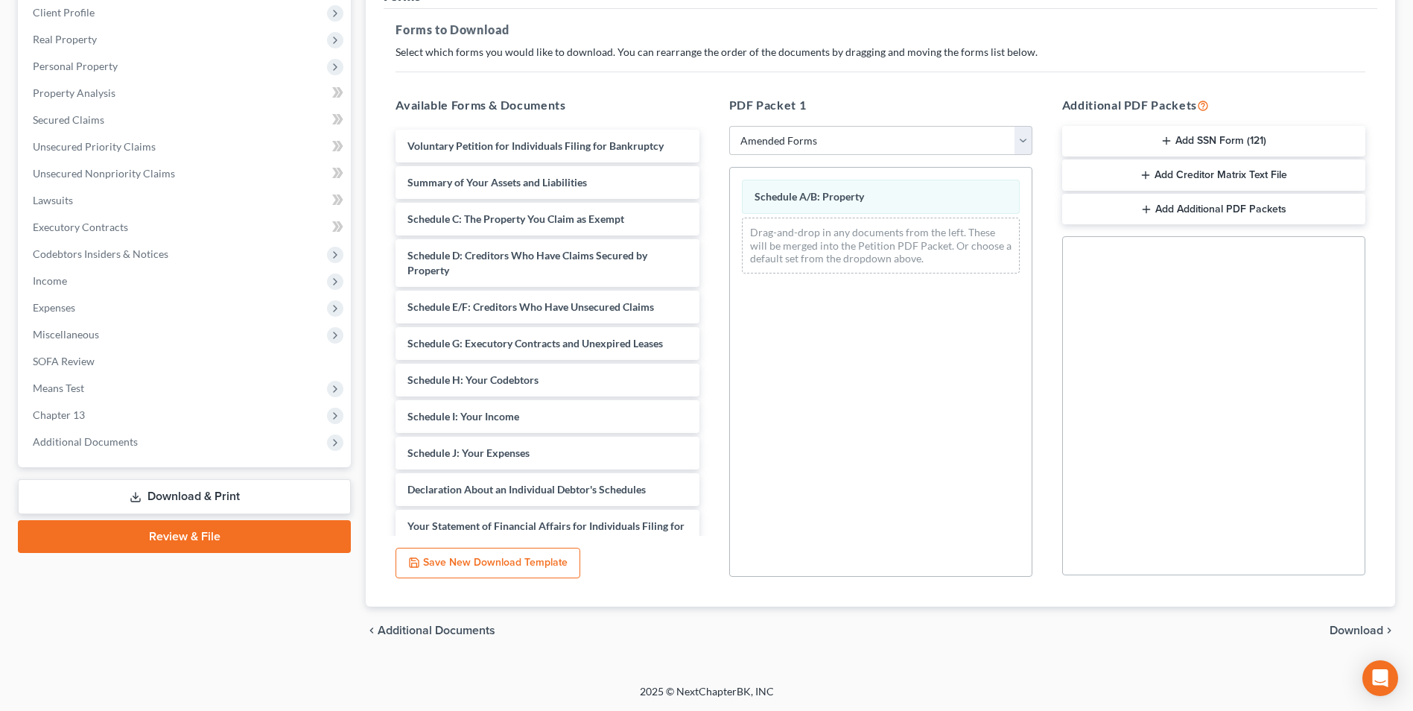
click at [1355, 633] on span "Download" at bounding box center [1357, 630] width 54 height 12
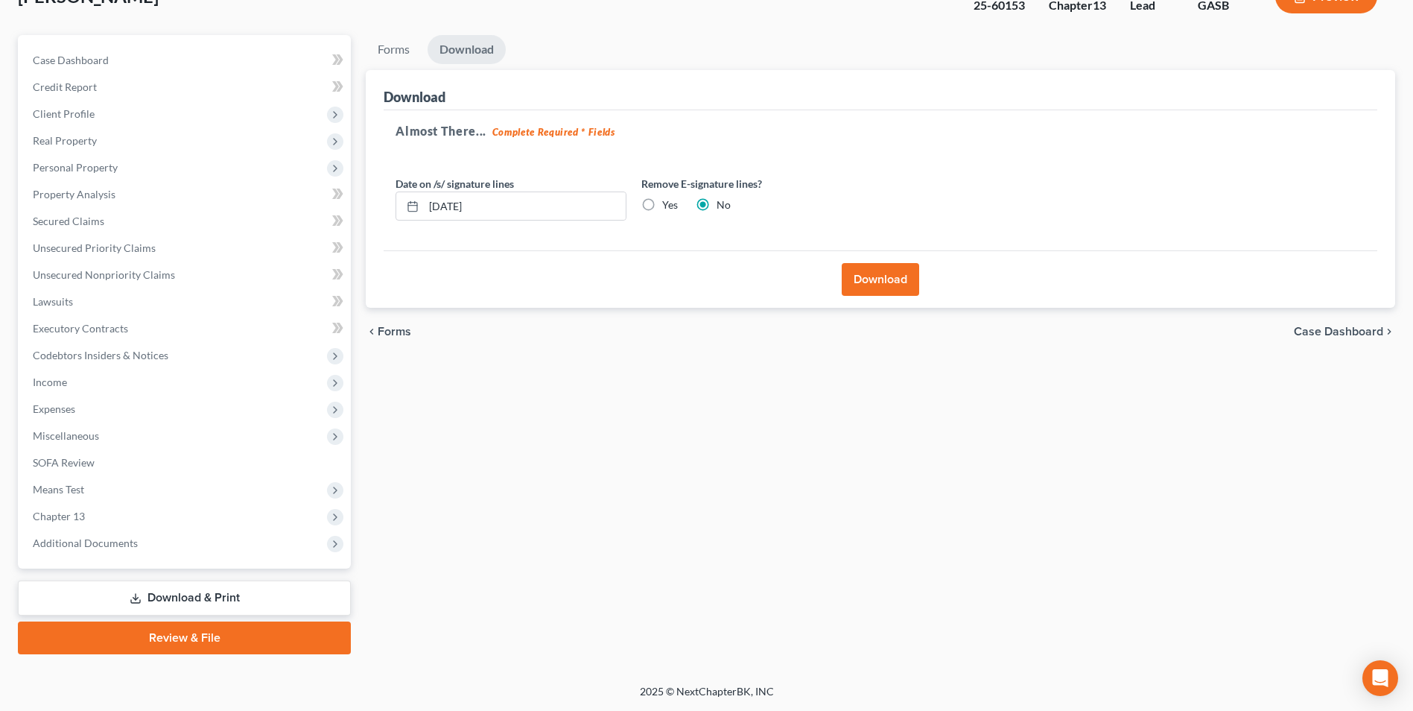
scroll to position [108, 0]
click at [881, 274] on button "Download" at bounding box center [880, 279] width 77 height 33
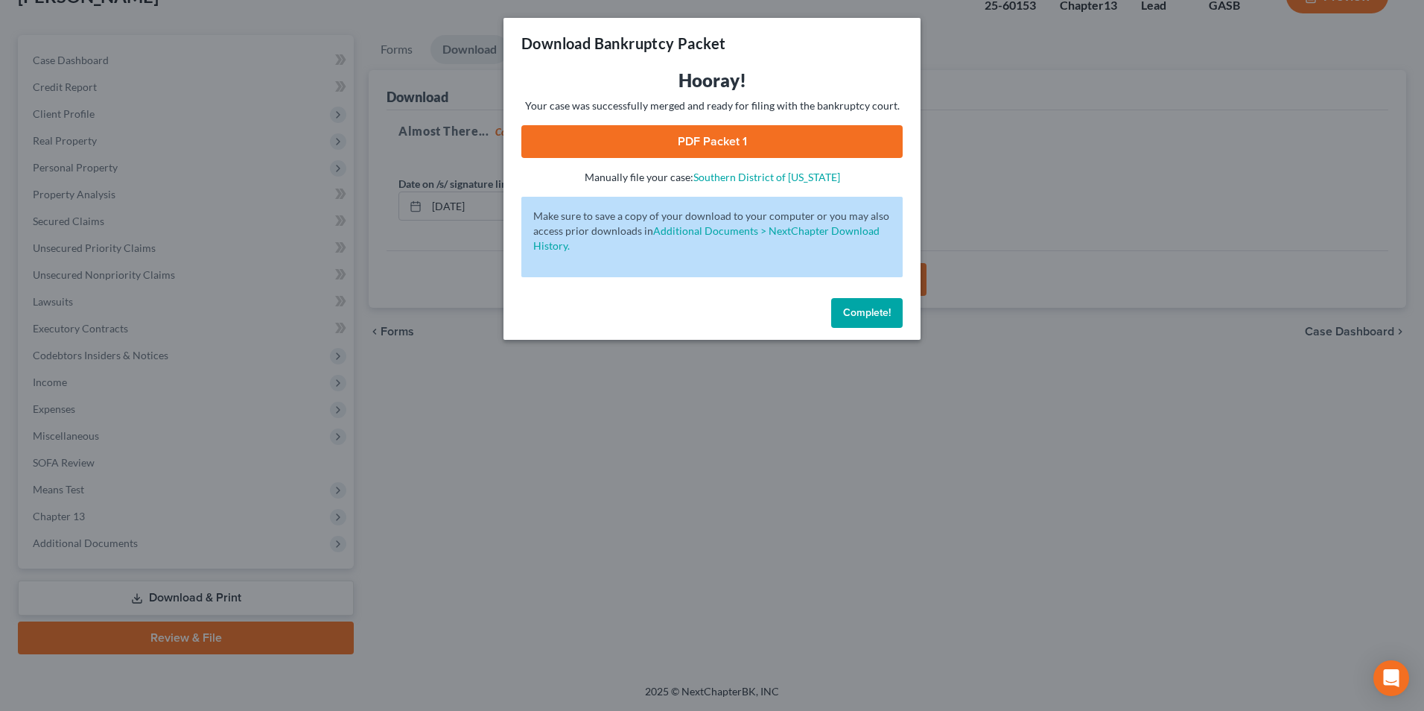
click at [670, 148] on link "PDF Packet 1" at bounding box center [712, 141] width 381 height 33
click at [510, 440] on div "Download Bankruptcy Packet Hooray! Your case was successfully merged and ready …" at bounding box center [712, 355] width 1424 height 711
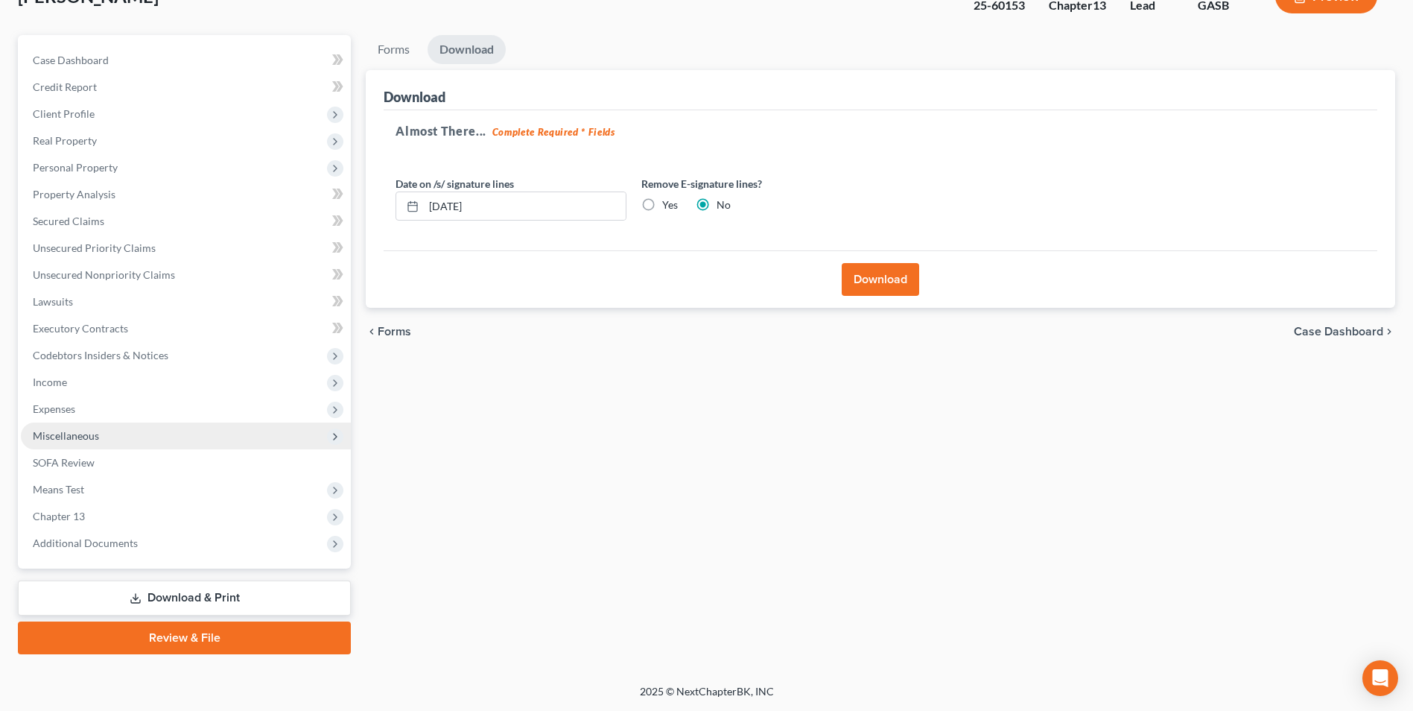
click at [83, 438] on span "Miscellaneous" at bounding box center [66, 435] width 66 height 13
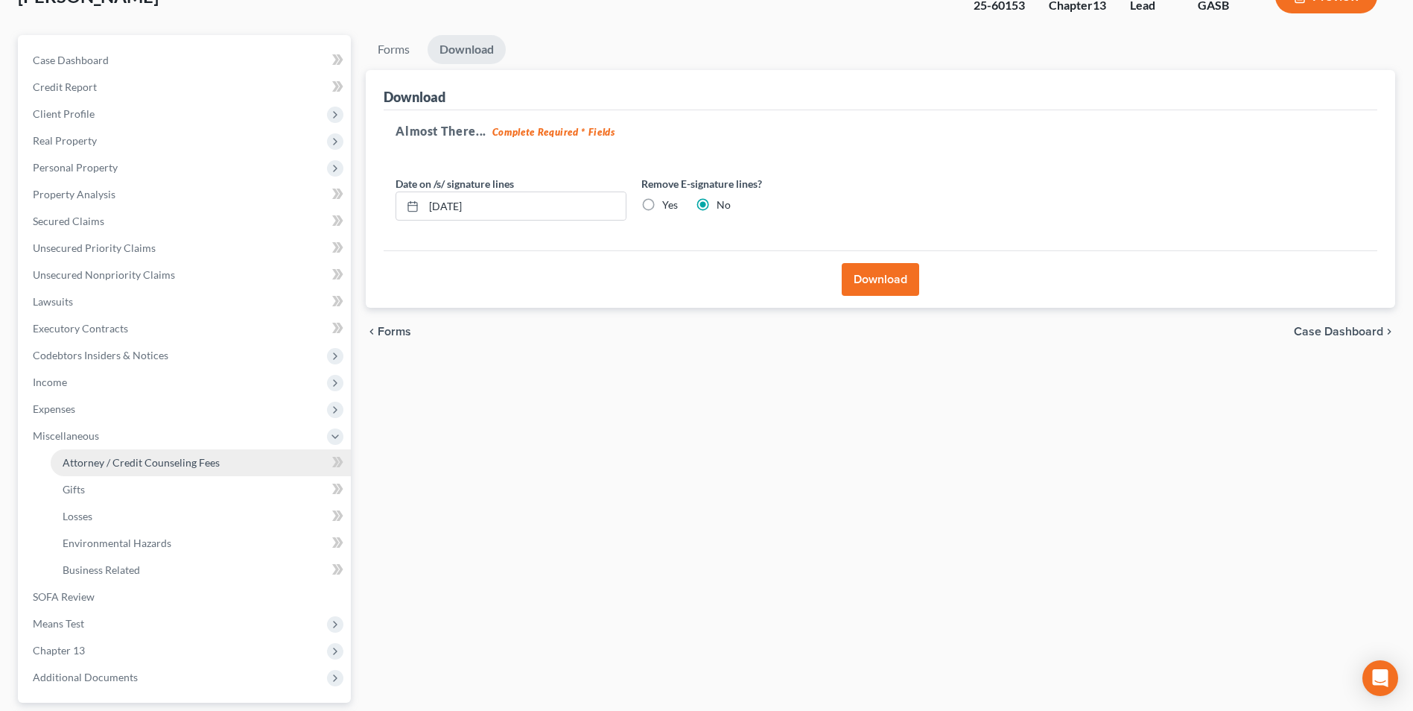
click at [91, 454] on link "Attorney / Credit Counseling Fees" at bounding box center [201, 462] width 300 height 27
select select "0"
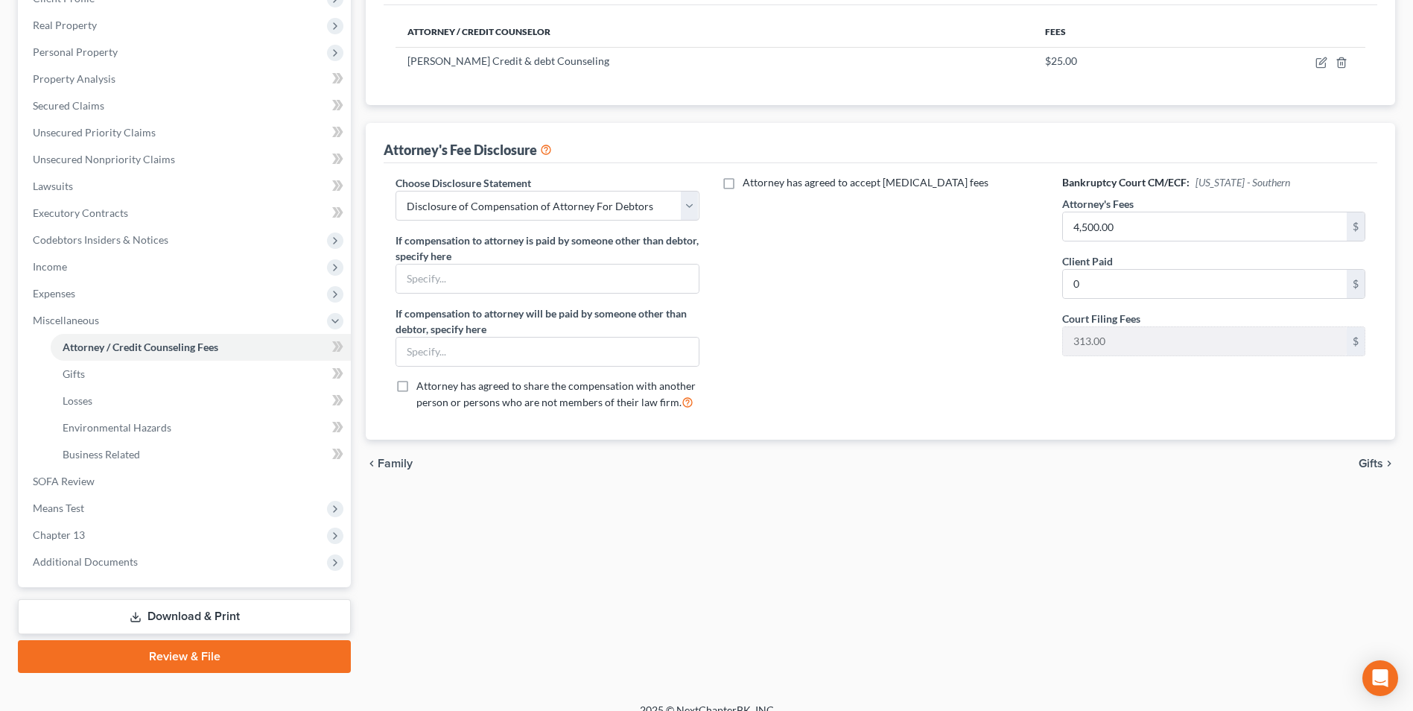
click at [203, 615] on link "Download & Print" at bounding box center [184, 616] width 333 height 35
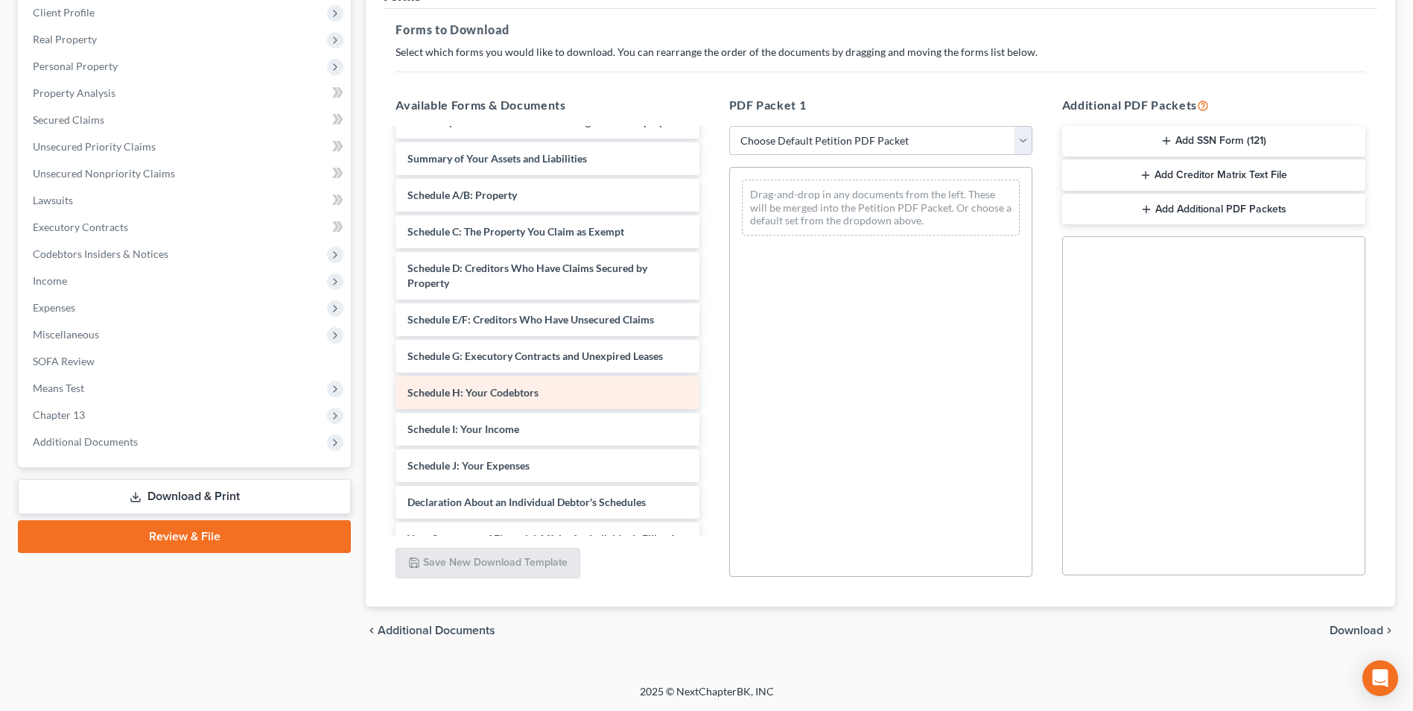
scroll to position [149, 0]
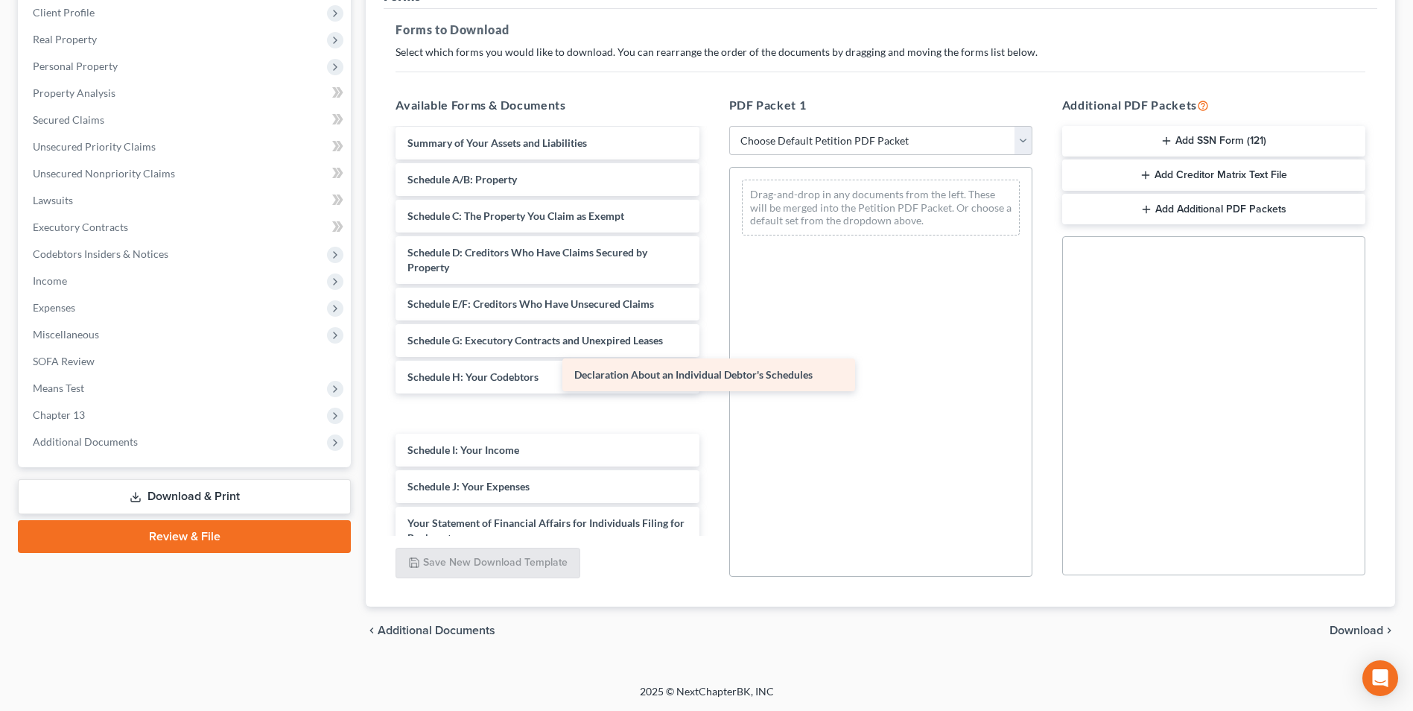
drag, startPoint x: 574, startPoint y: 493, endPoint x: 843, endPoint y: 249, distance: 363.4
click at [711, 256] on div "Declaration About an Individual Debtor's Schedules Installments Fee Sheets Decl…" at bounding box center [547, 366] width 327 height 771
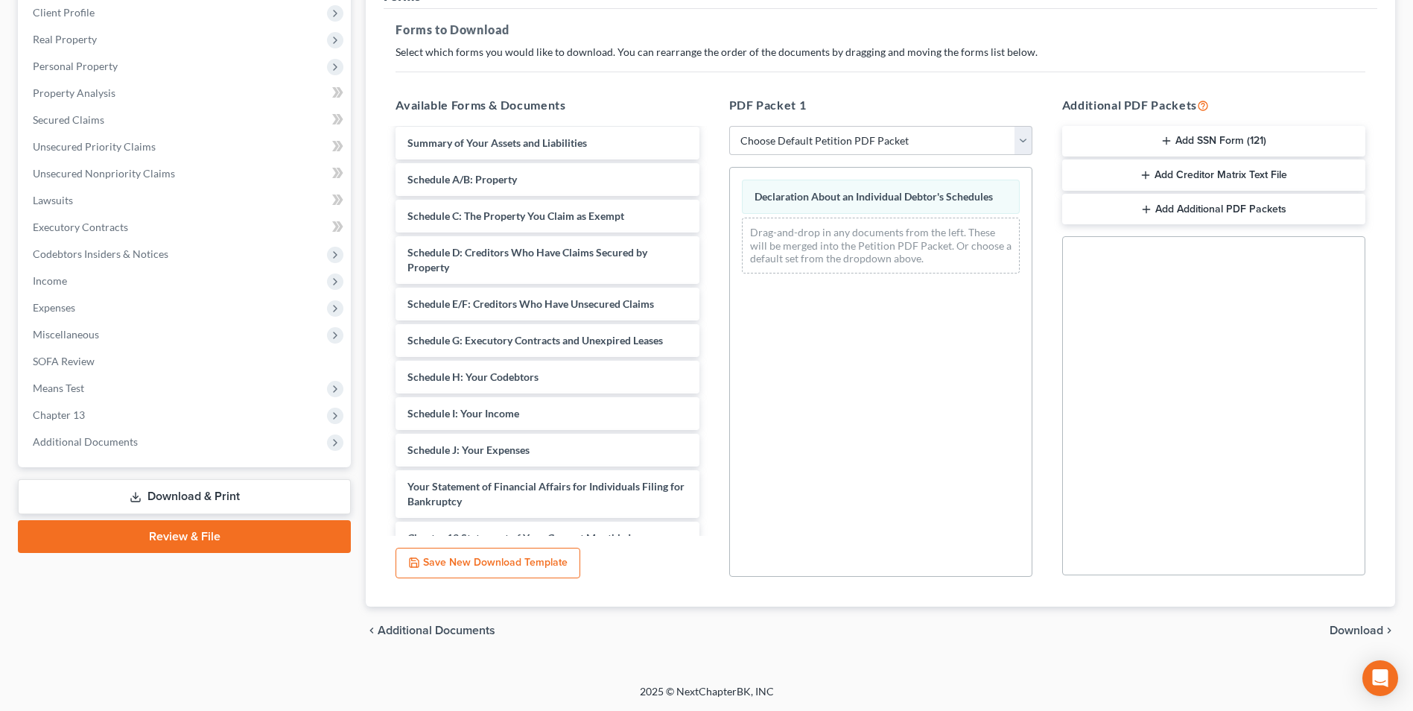
click at [1343, 635] on span "Download" at bounding box center [1357, 630] width 54 height 12
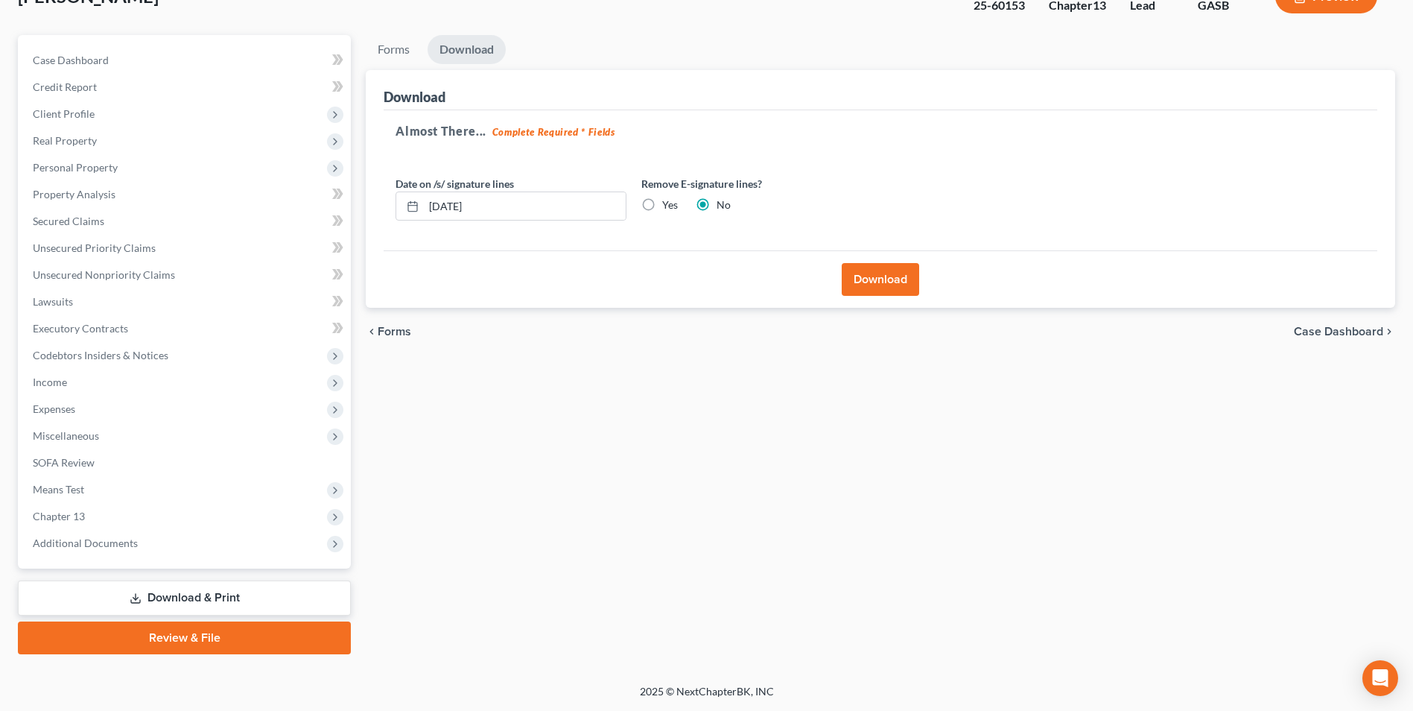
scroll to position [108, 0]
click at [890, 279] on button "Download" at bounding box center [880, 279] width 77 height 33
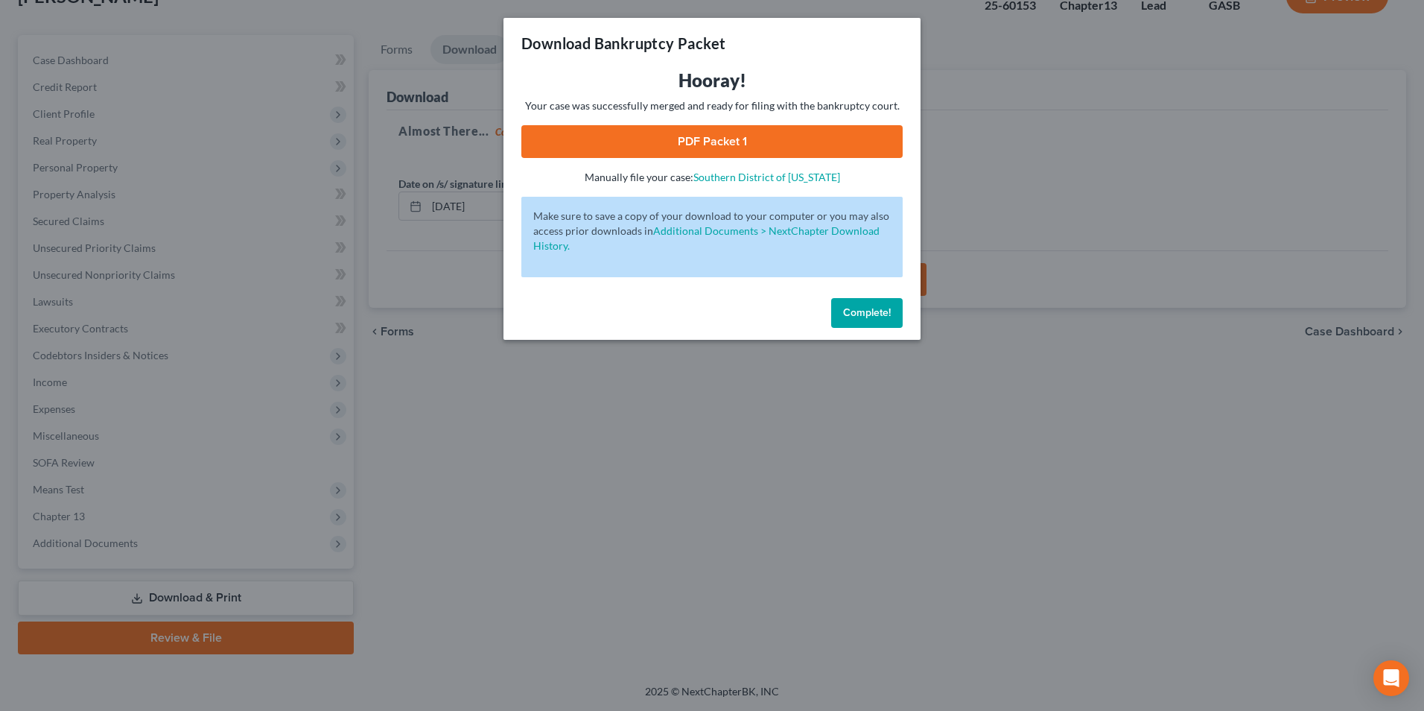
click at [708, 141] on link "PDF Packet 1" at bounding box center [712, 141] width 381 height 33
click at [593, 501] on div "Download Bankruptcy Packet Hooray! Your case was successfully merged and ready …" at bounding box center [712, 355] width 1424 height 711
